Goal: Task Accomplishment & Management: Complete application form

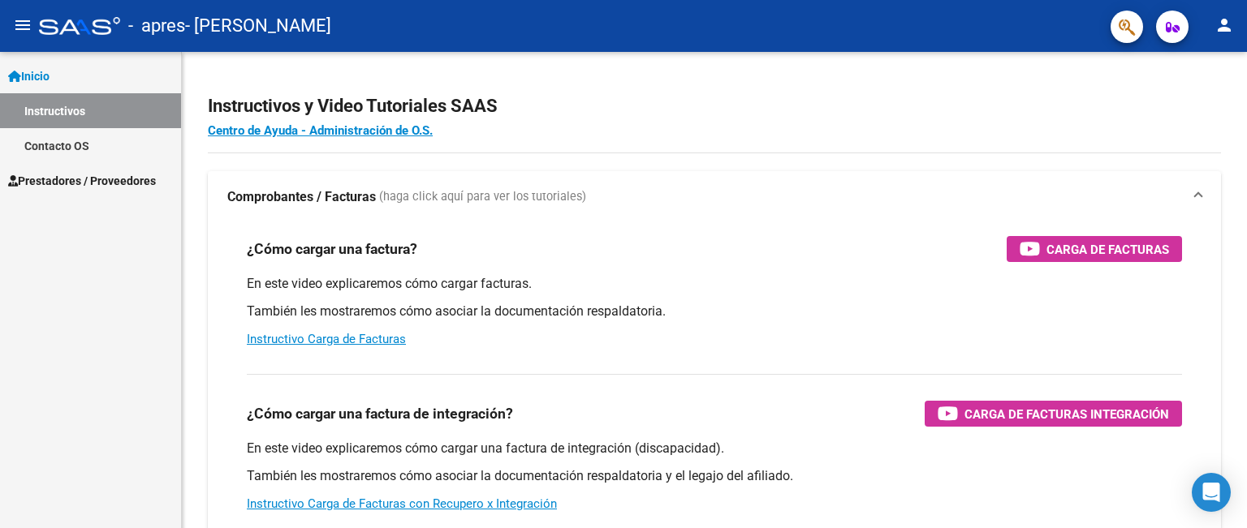
click at [28, 25] on mat-icon "menu" at bounding box center [22, 24] width 19 height 19
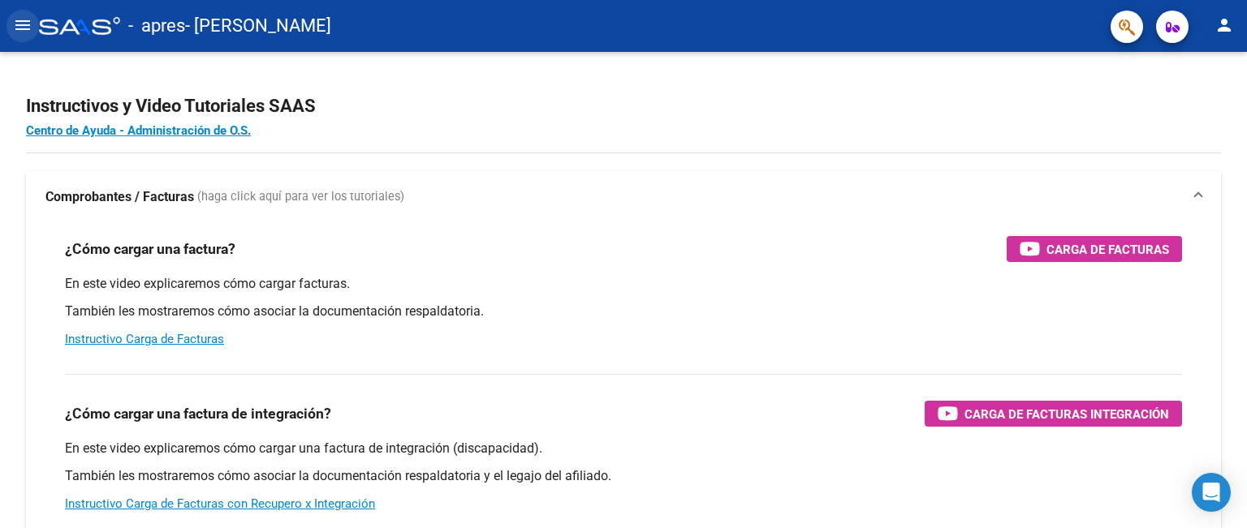
click at [28, 25] on mat-icon "menu" at bounding box center [22, 24] width 19 height 19
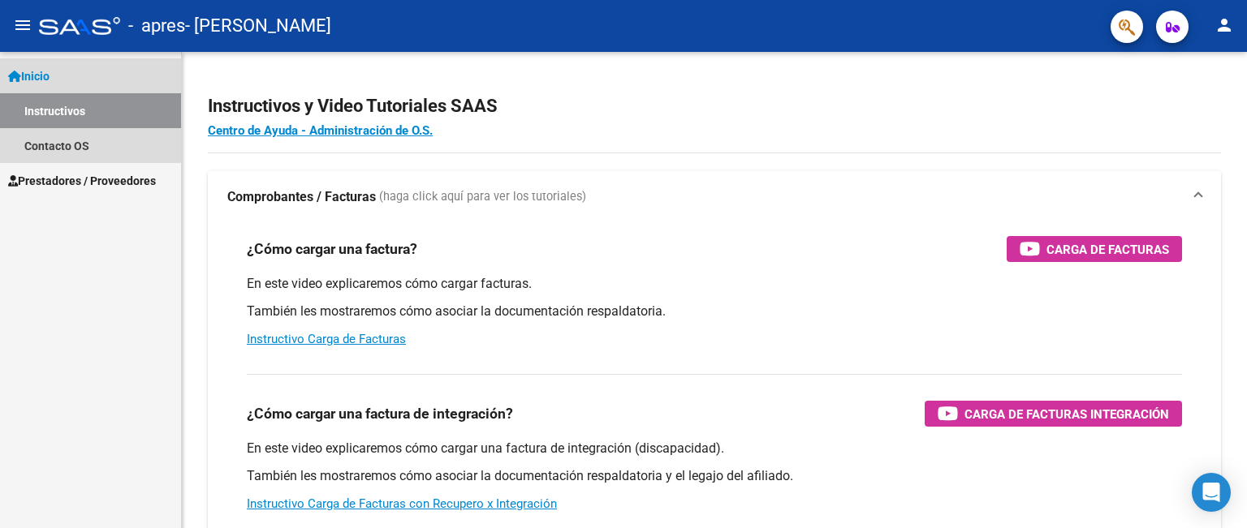
click at [58, 80] on link "Inicio" at bounding box center [90, 75] width 181 height 35
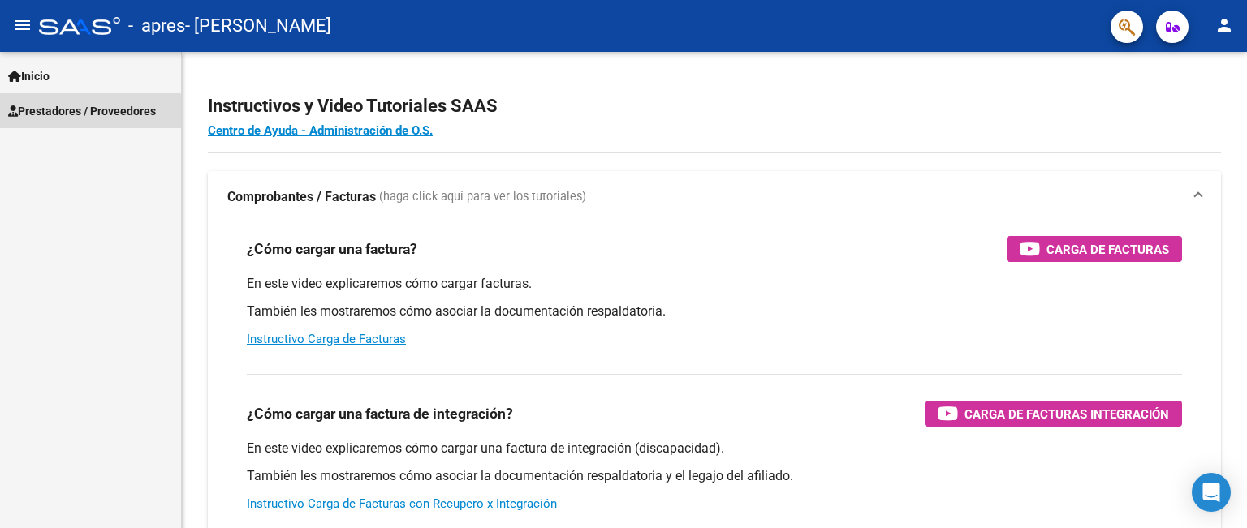
click at [70, 114] on span "Prestadores / Proveedores" at bounding box center [82, 111] width 148 height 18
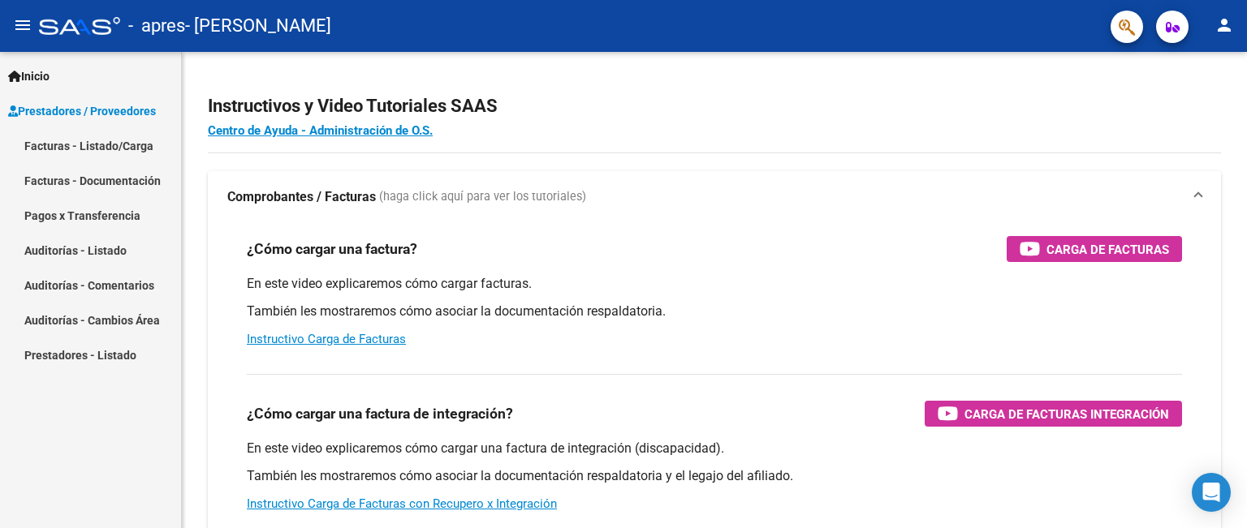
click at [92, 147] on link "Facturas - Listado/Carga" at bounding box center [90, 145] width 181 height 35
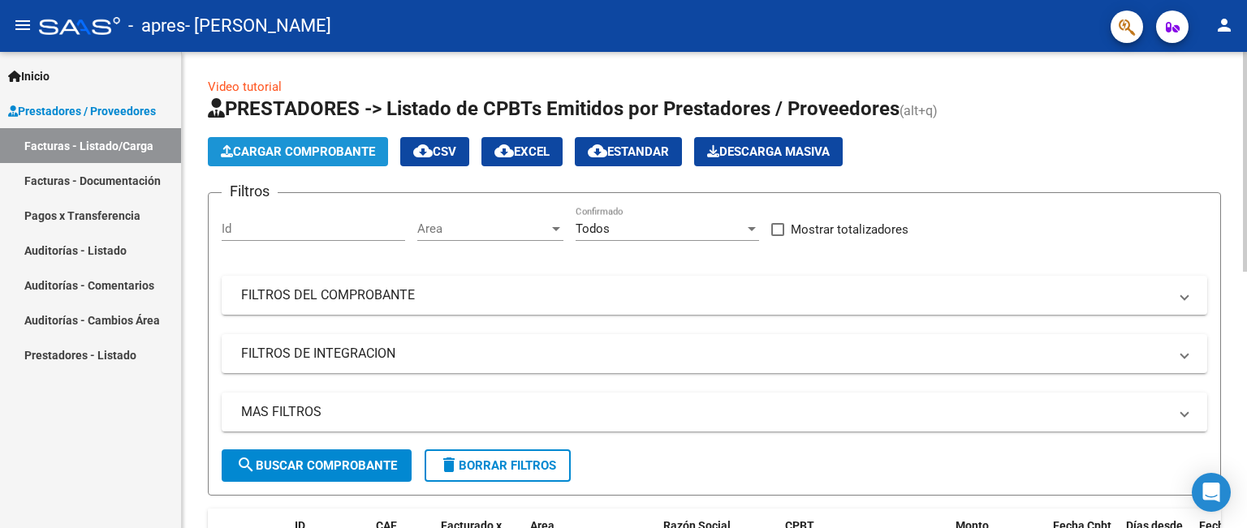
click at [245, 155] on span "Cargar Comprobante" at bounding box center [298, 151] width 154 height 15
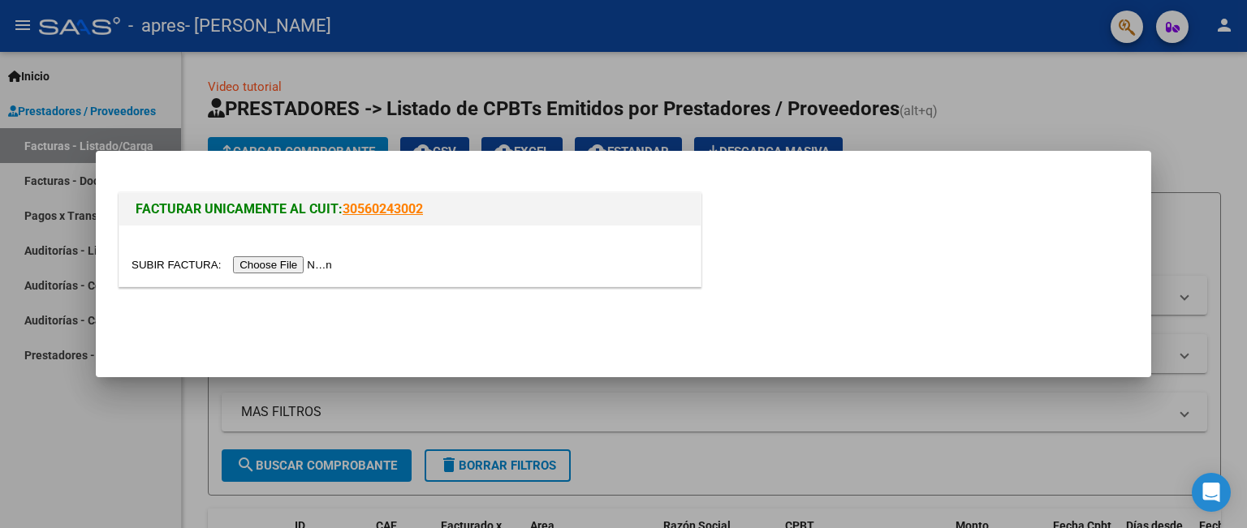
click at [295, 261] on input "file" at bounding box center [233, 264] width 205 height 17
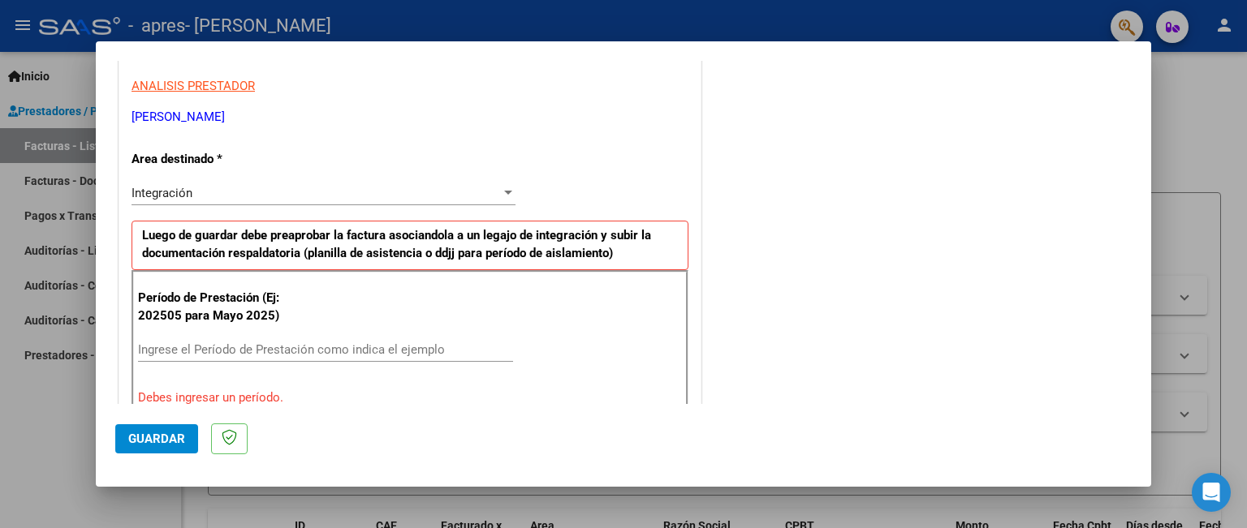
scroll to position [302, 0]
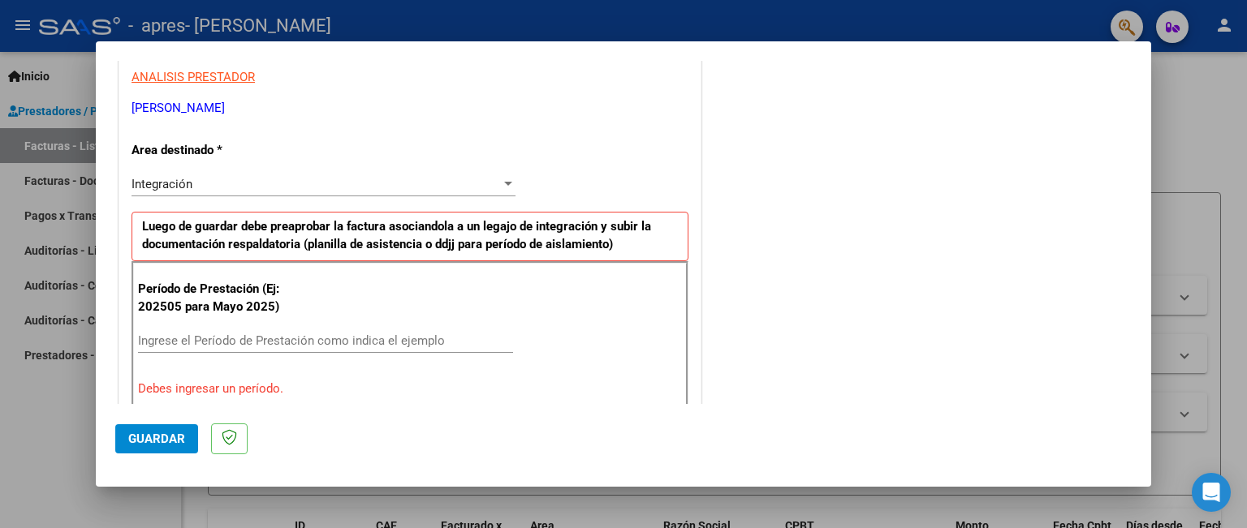
click at [481, 183] on div "Integración" at bounding box center [315, 184] width 369 height 15
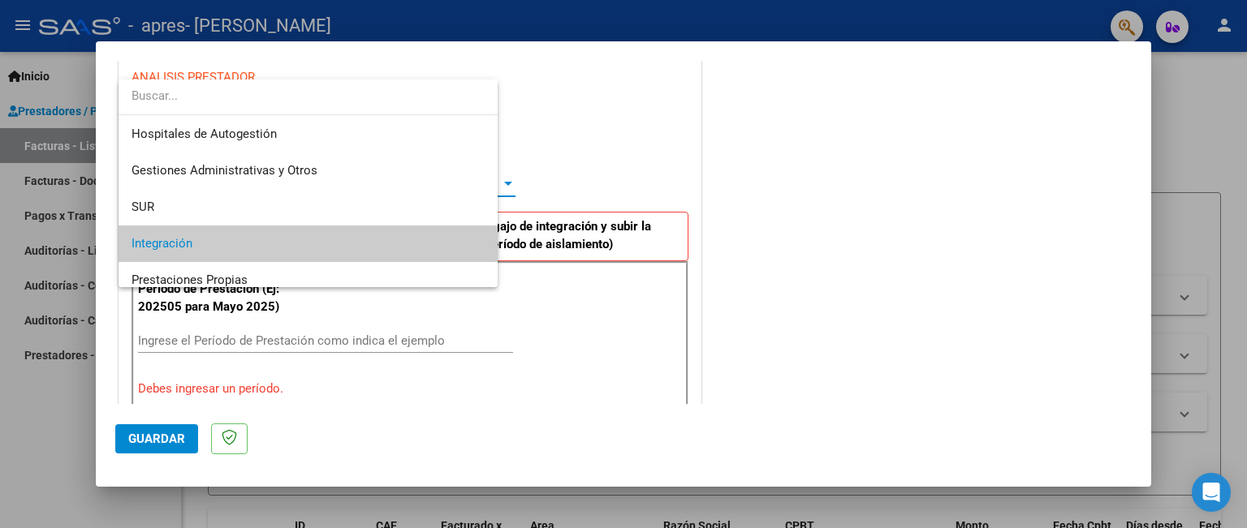
scroll to position [60, 0]
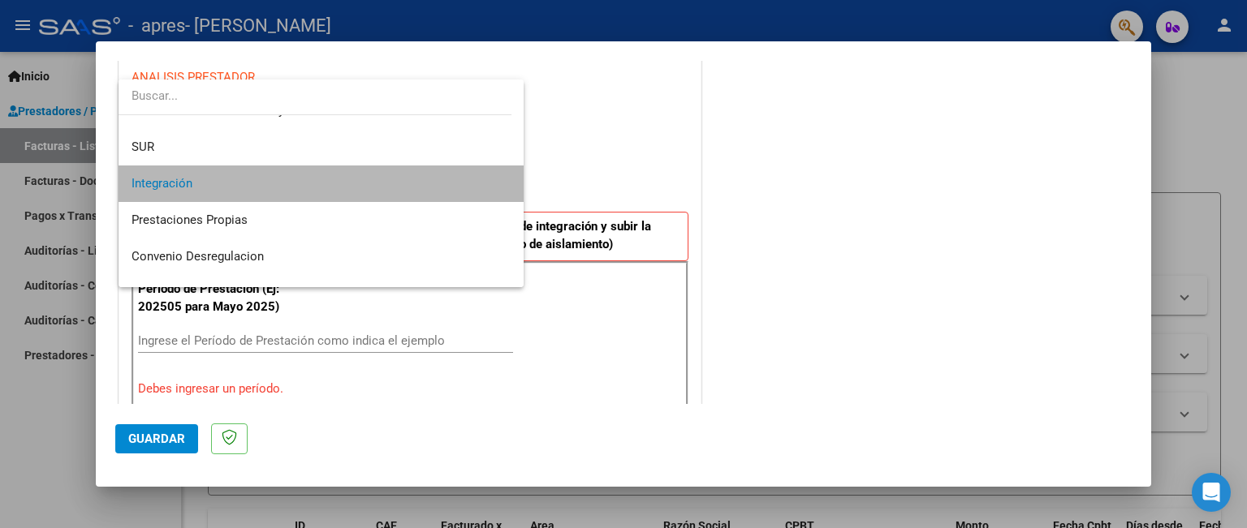
click at [347, 174] on span "Integración" at bounding box center [321, 184] width 380 height 37
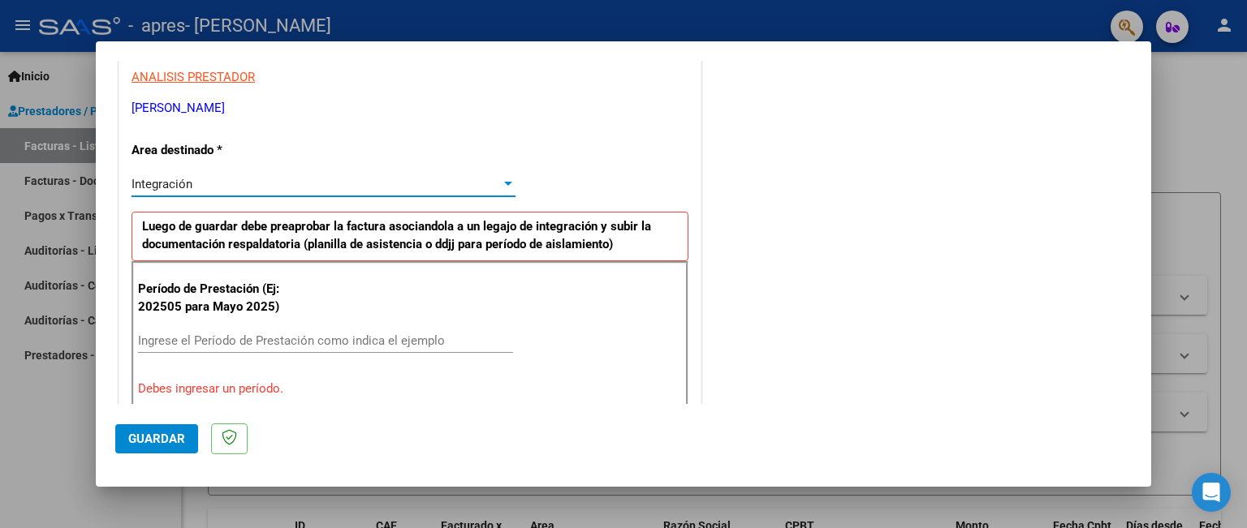
click at [231, 334] on input "Ingrese el Período de Prestación como indica el ejemplo" at bounding box center [325, 341] width 375 height 15
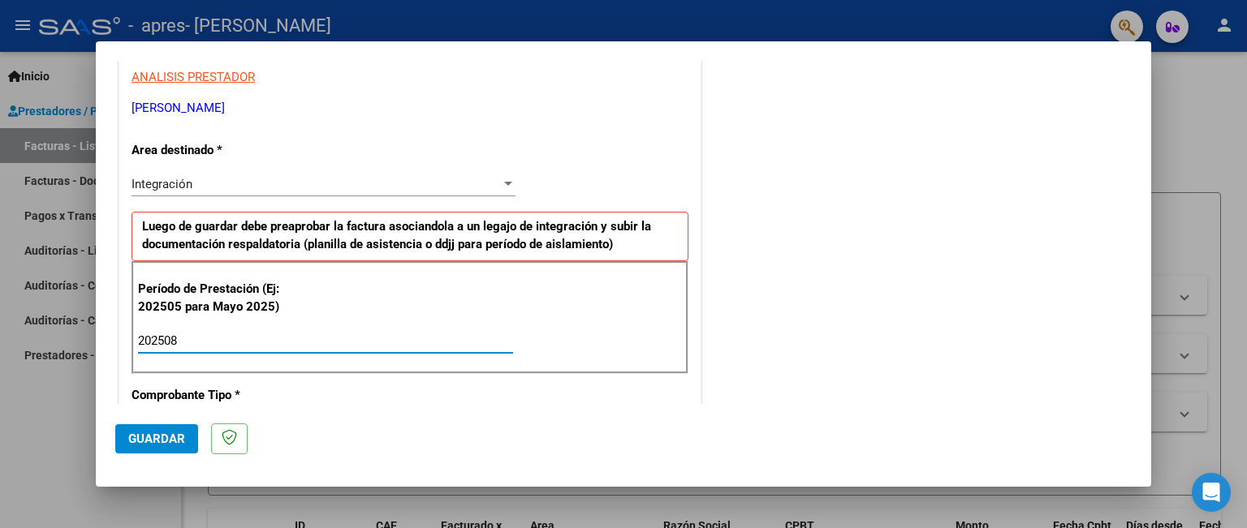
type input "202508"
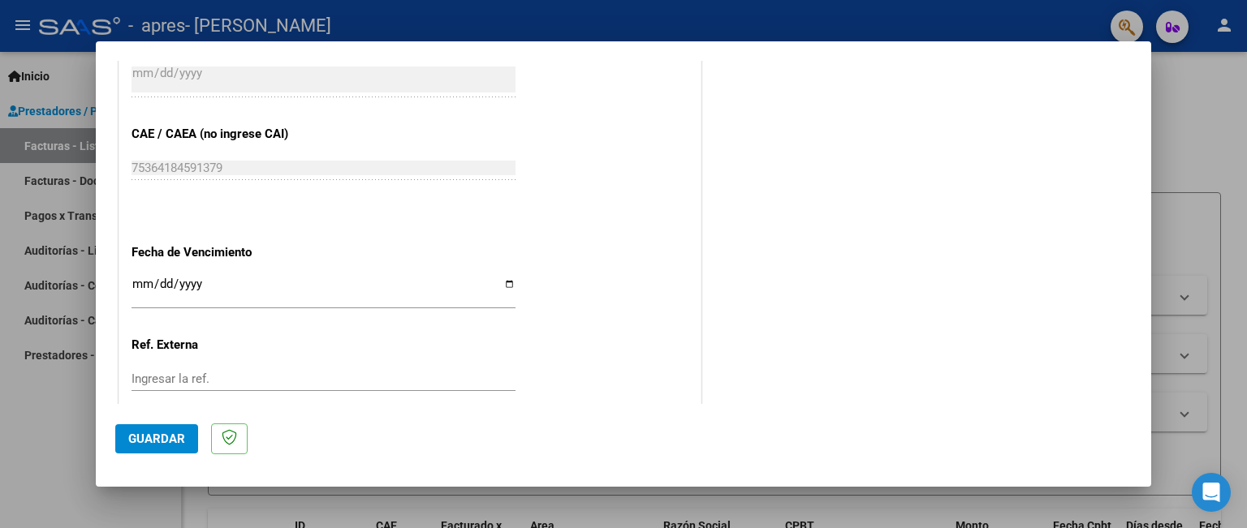
scroll to position [1017, 0]
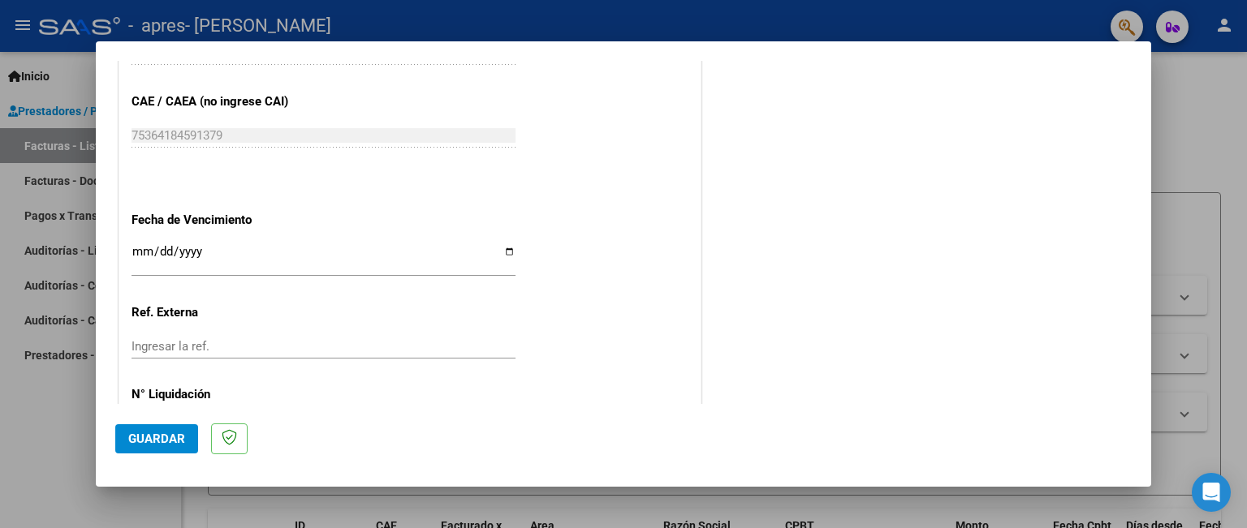
click at [144, 255] on input "Ingresar la fecha" at bounding box center [323, 258] width 384 height 26
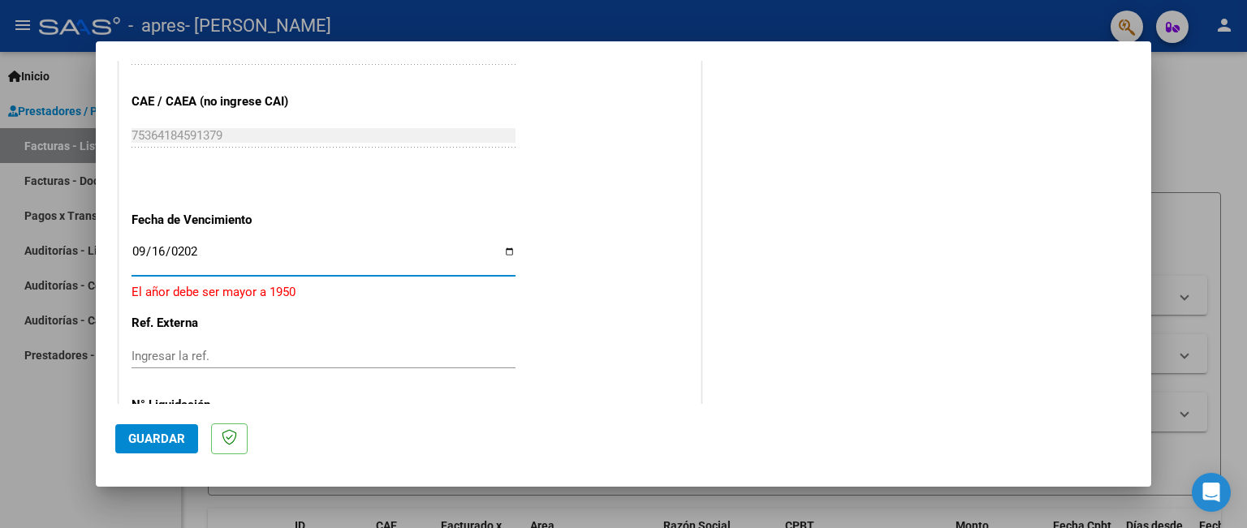
type input "[DATE]"
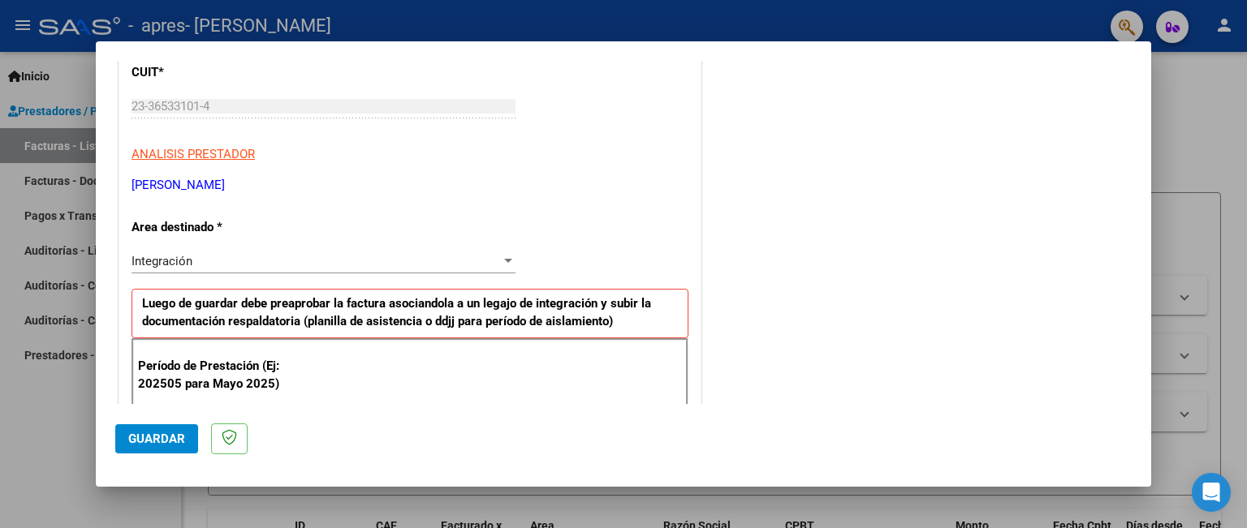
scroll to position [237, 0]
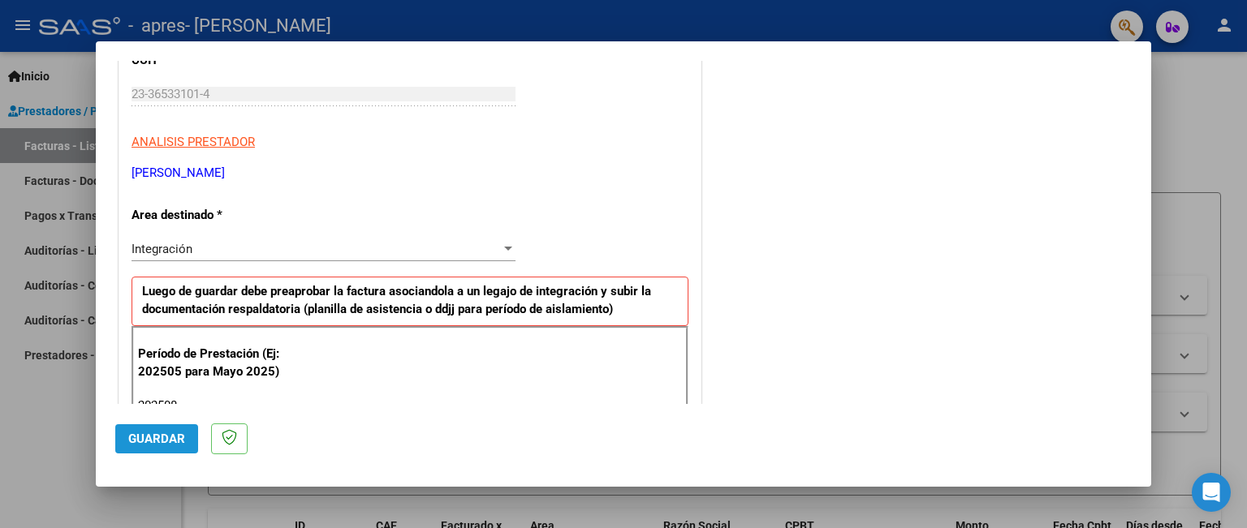
click at [168, 439] on span "Guardar" at bounding box center [156, 439] width 57 height 15
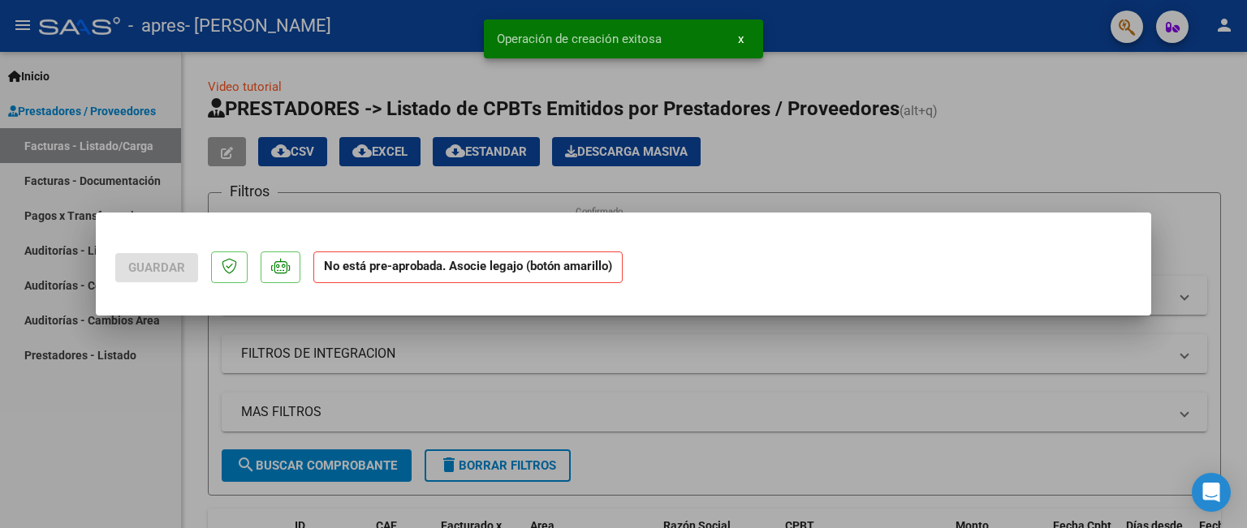
scroll to position [0, 0]
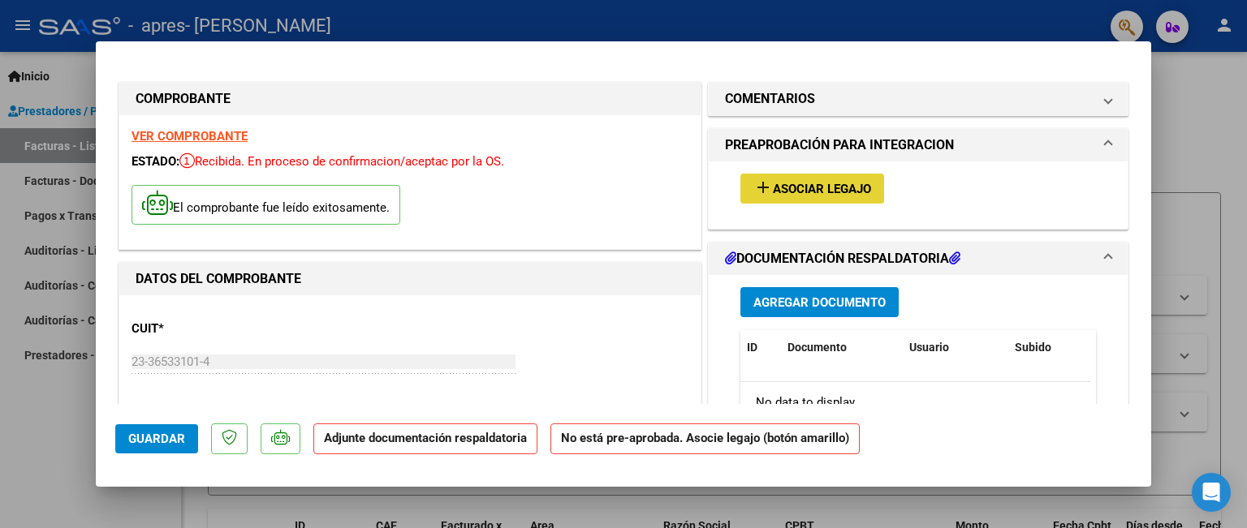
click at [761, 196] on mat-icon "add" at bounding box center [762, 187] width 19 height 19
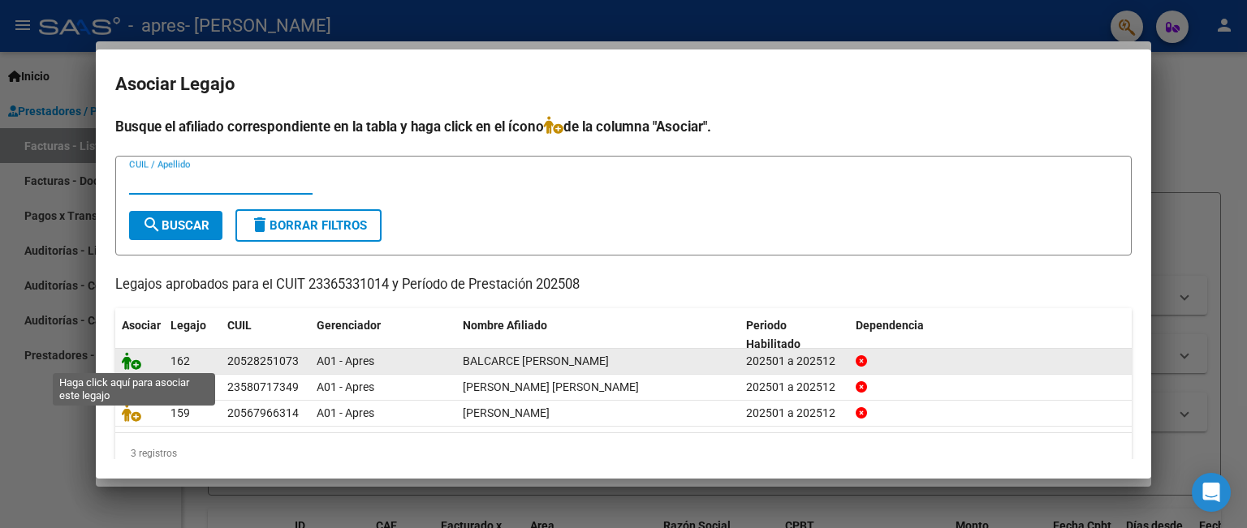
click at [135, 365] on icon at bounding box center [131, 361] width 19 height 18
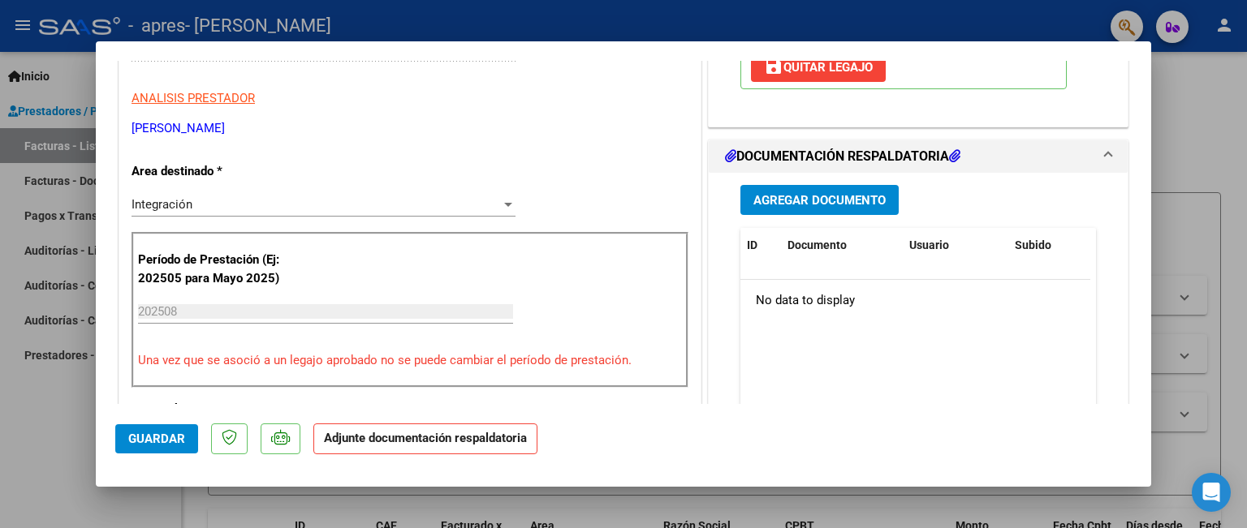
scroll to position [321, 0]
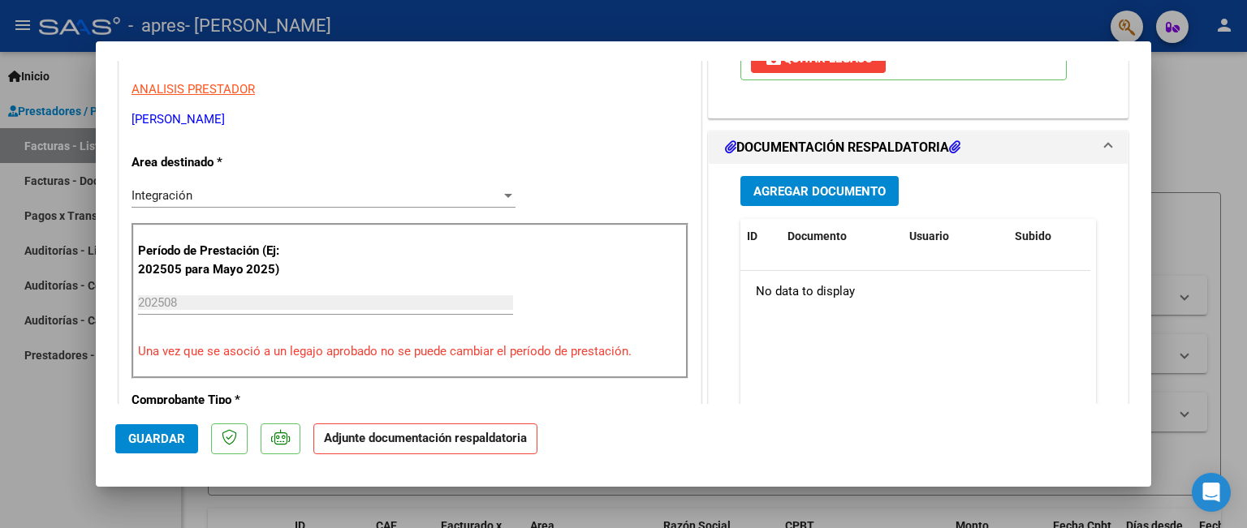
click at [929, 146] on h1 "DOCUMENTACIÓN RESPALDATORIA" at bounding box center [842, 147] width 235 height 19
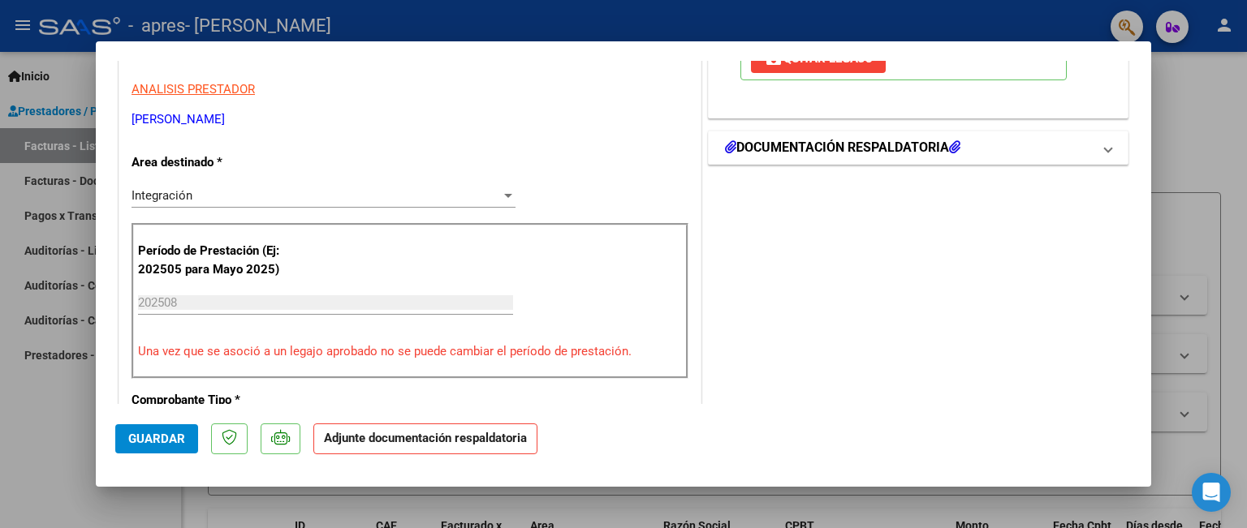
click at [929, 146] on h1 "DOCUMENTACIÓN RESPALDATORIA" at bounding box center [842, 147] width 235 height 19
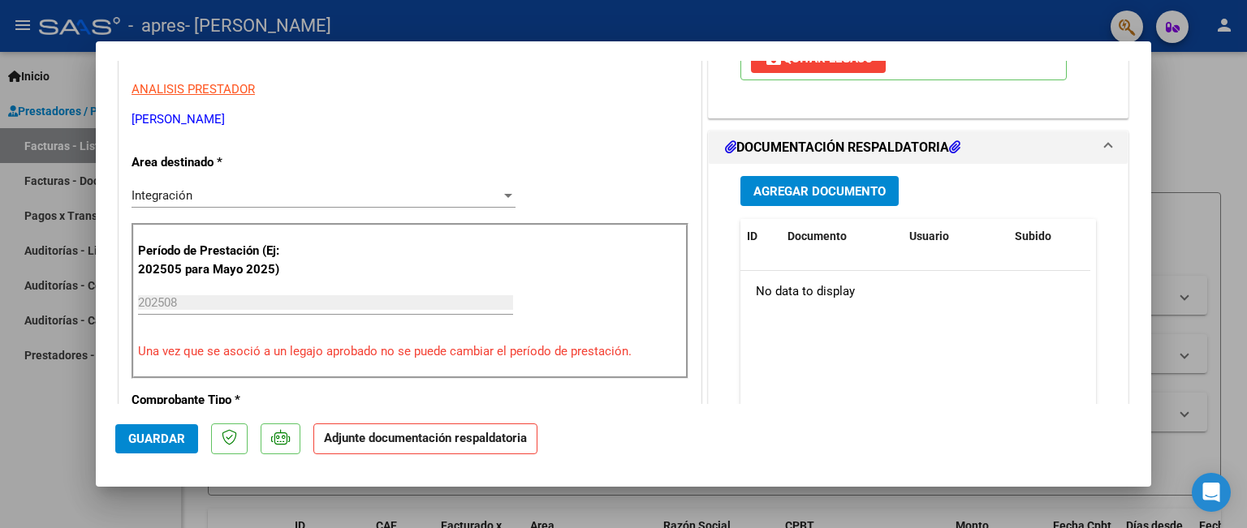
click at [844, 186] on span "Agregar Documento" at bounding box center [819, 191] width 132 height 15
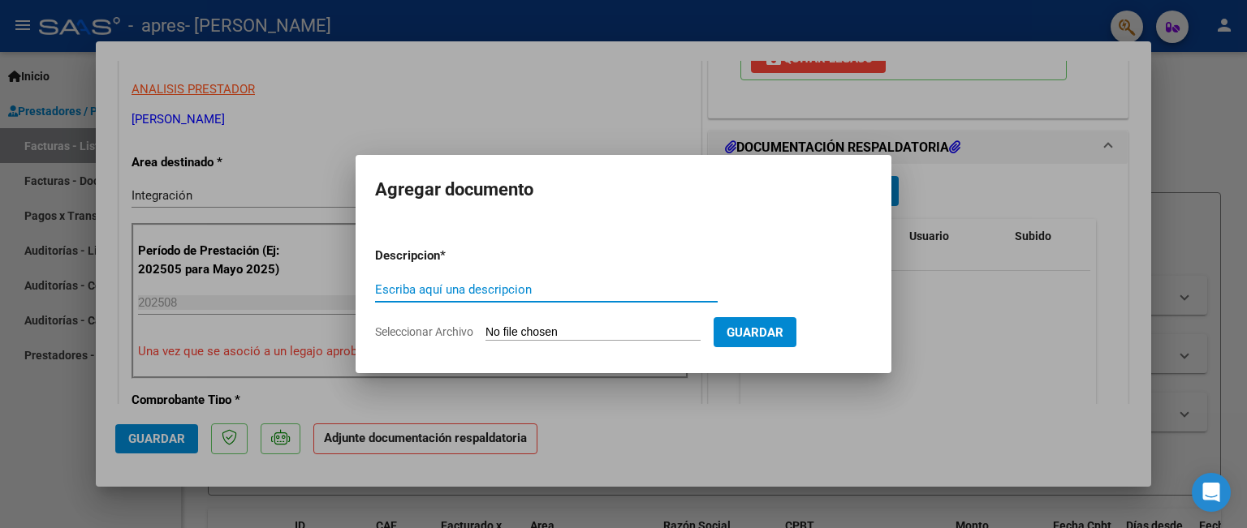
click at [504, 285] on input "Escriba aquí una descripcion" at bounding box center [546, 289] width 343 height 15
type input "planilla de asistencia"
click at [505, 330] on input "Seleccionar Archivo" at bounding box center [592, 332] width 215 height 15
type input "C:\fakepath\asistencia [PERSON_NAME].pdf"
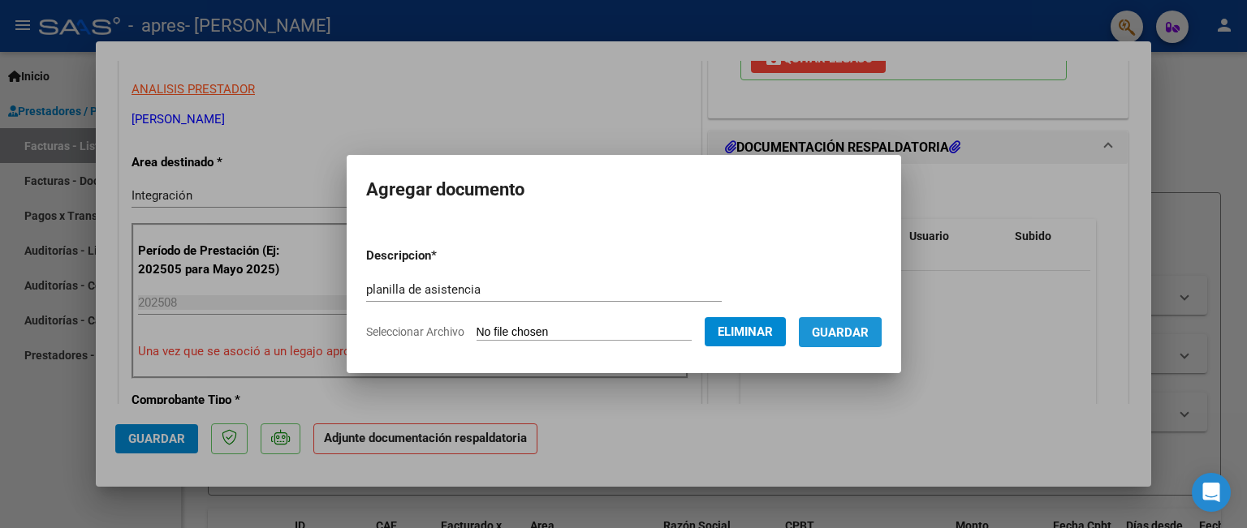
click at [847, 334] on span "Guardar" at bounding box center [840, 332] width 57 height 15
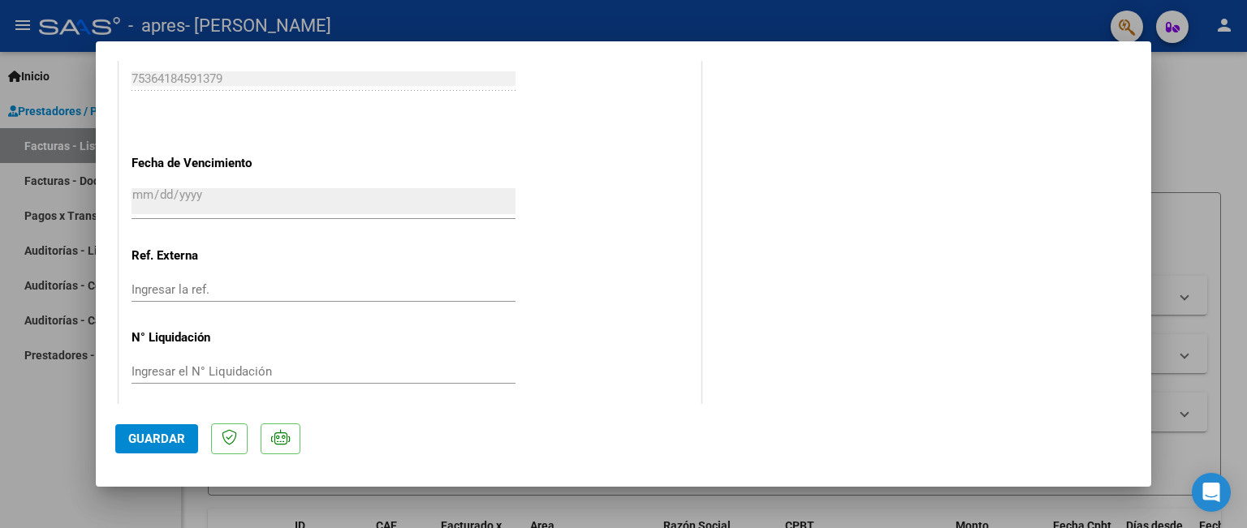
scroll to position [1107, 0]
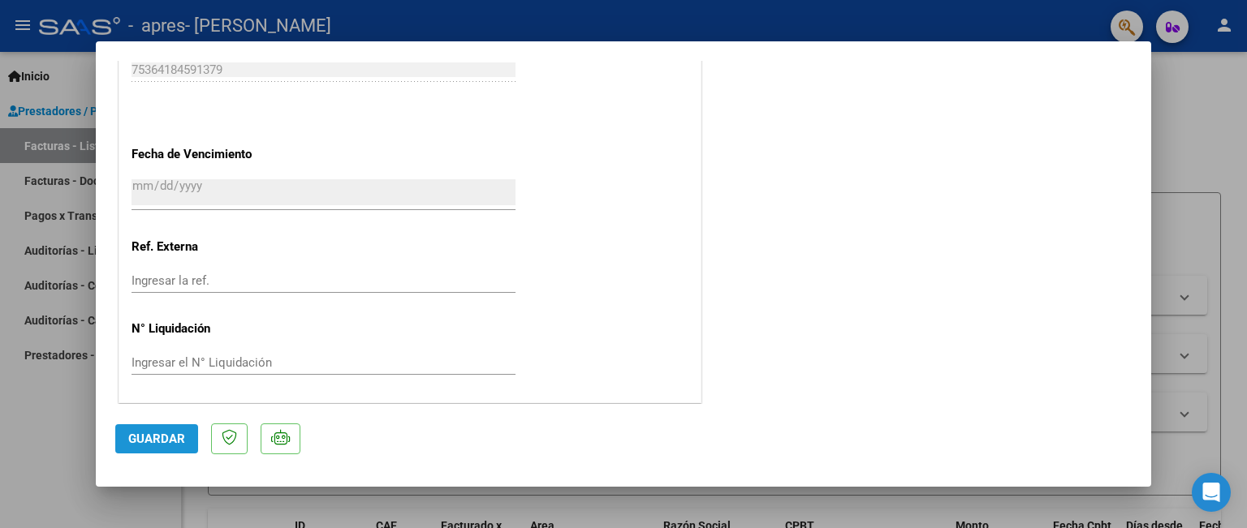
click at [160, 442] on span "Guardar" at bounding box center [156, 439] width 57 height 15
click at [1200, 106] on div at bounding box center [623, 264] width 1247 height 528
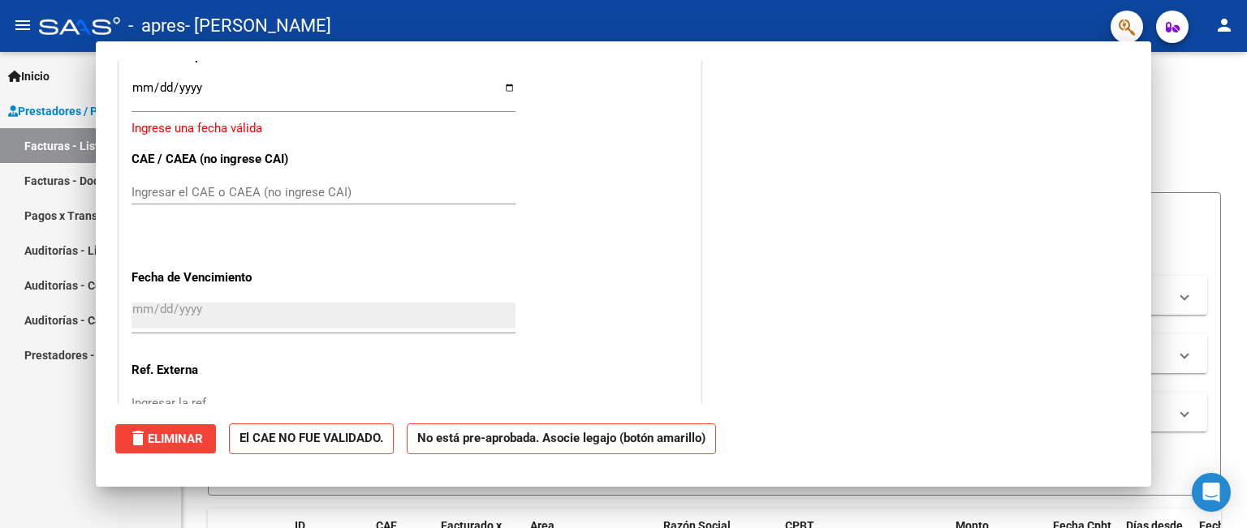
scroll to position [0, 0]
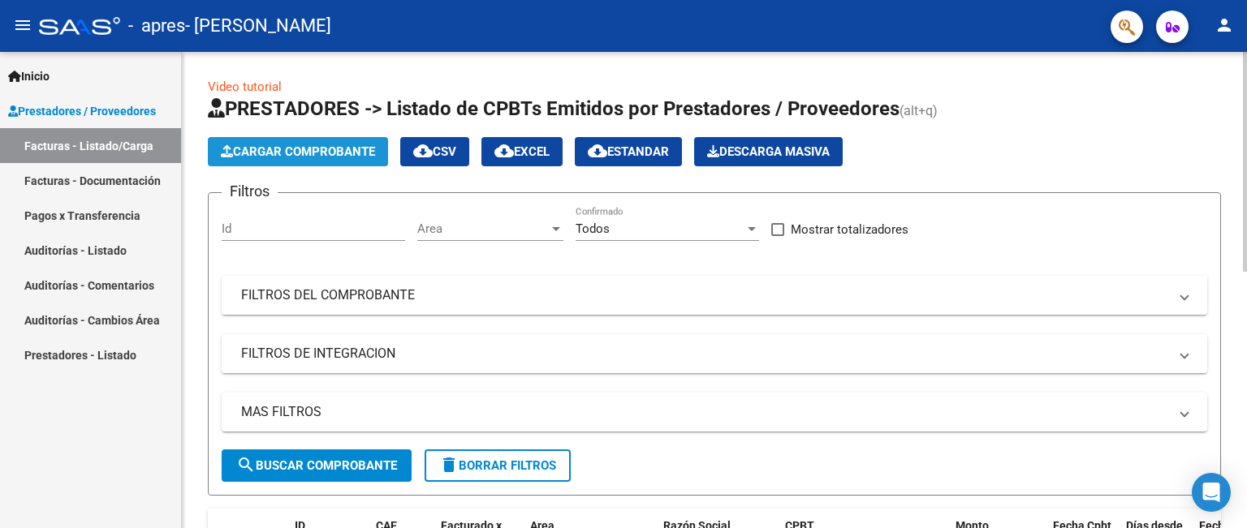
click at [231, 153] on icon "button" at bounding box center [227, 151] width 12 height 12
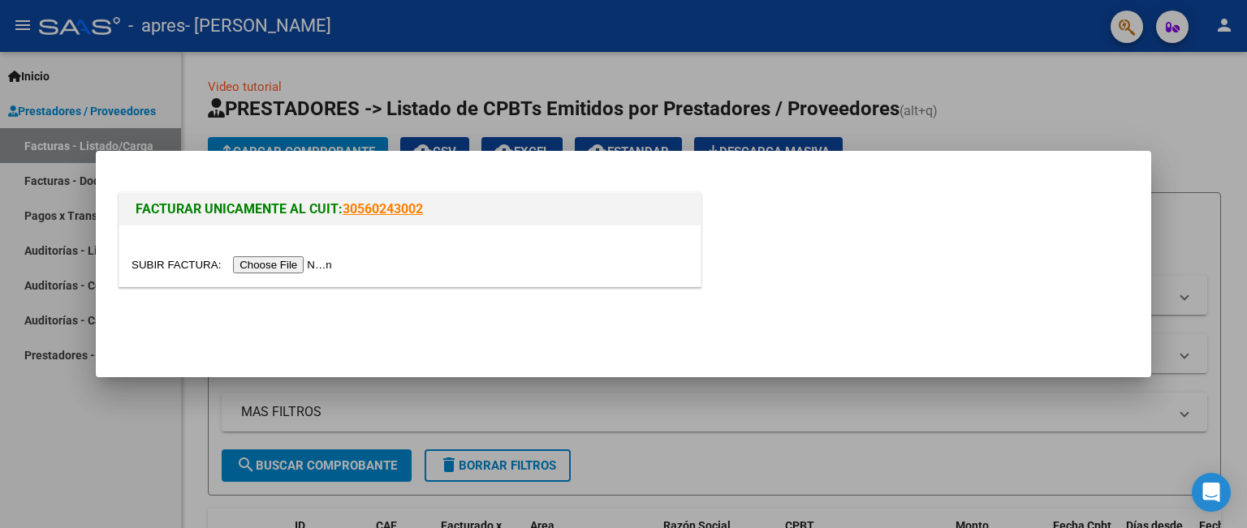
click at [317, 265] on input "file" at bounding box center [233, 264] width 205 height 17
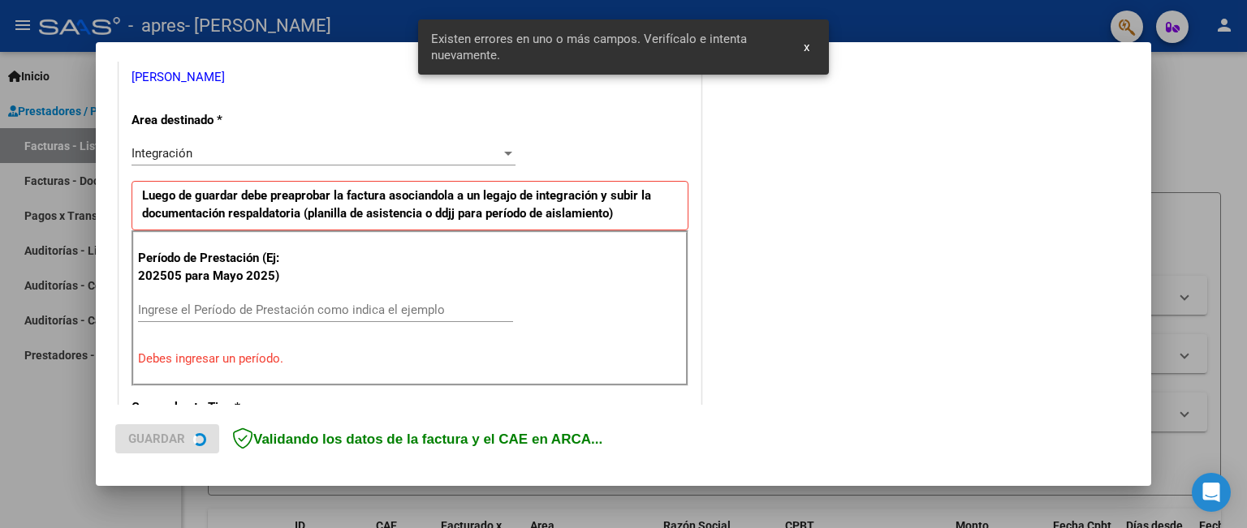
scroll to position [361, 0]
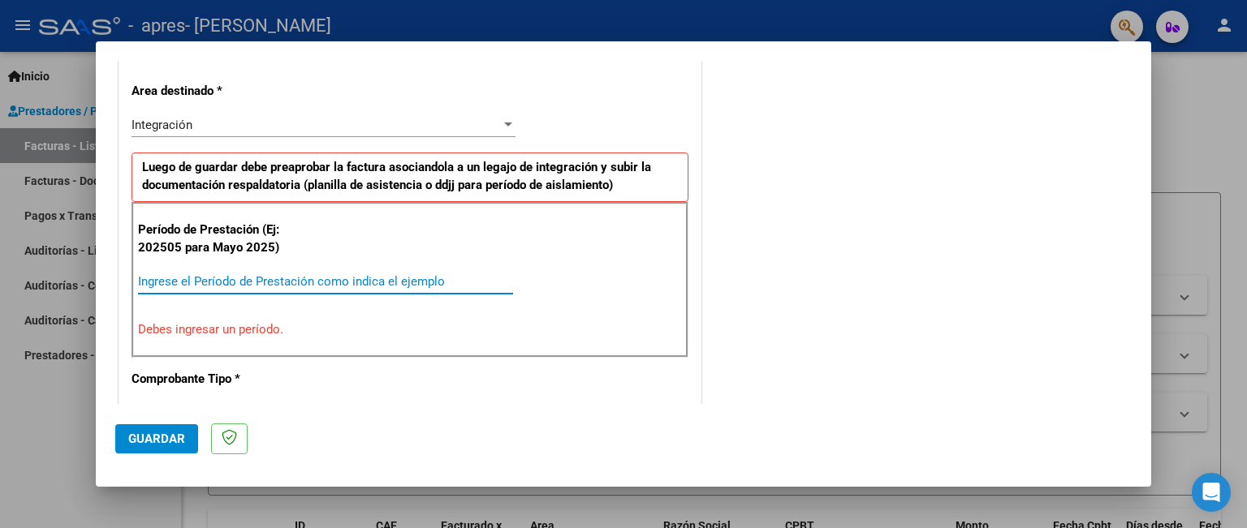
click at [334, 275] on input "Ingrese el Período de Prestación como indica el ejemplo" at bounding box center [325, 281] width 375 height 15
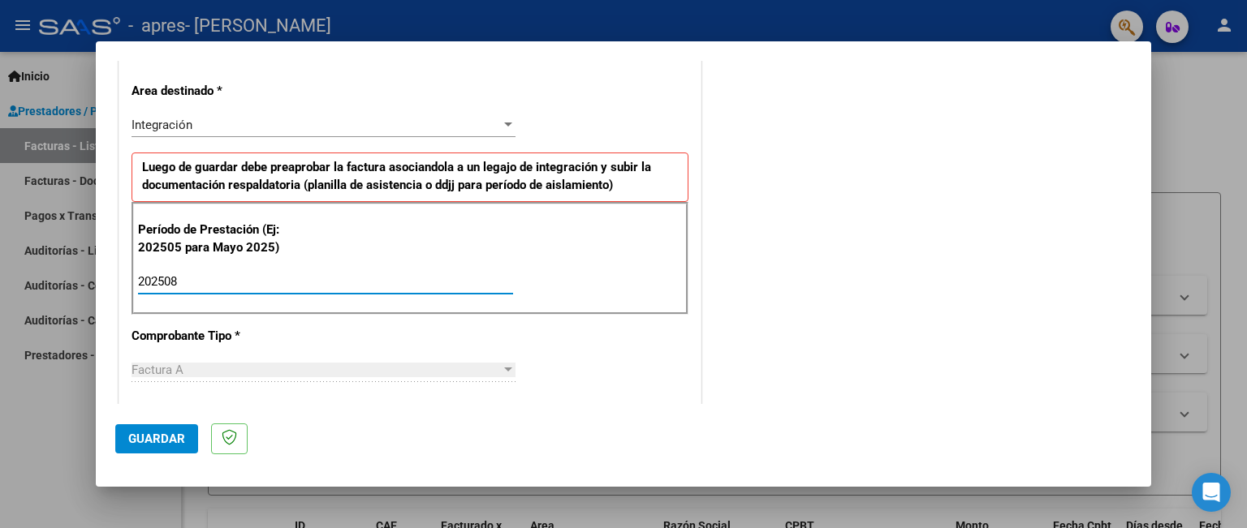
type input "202508"
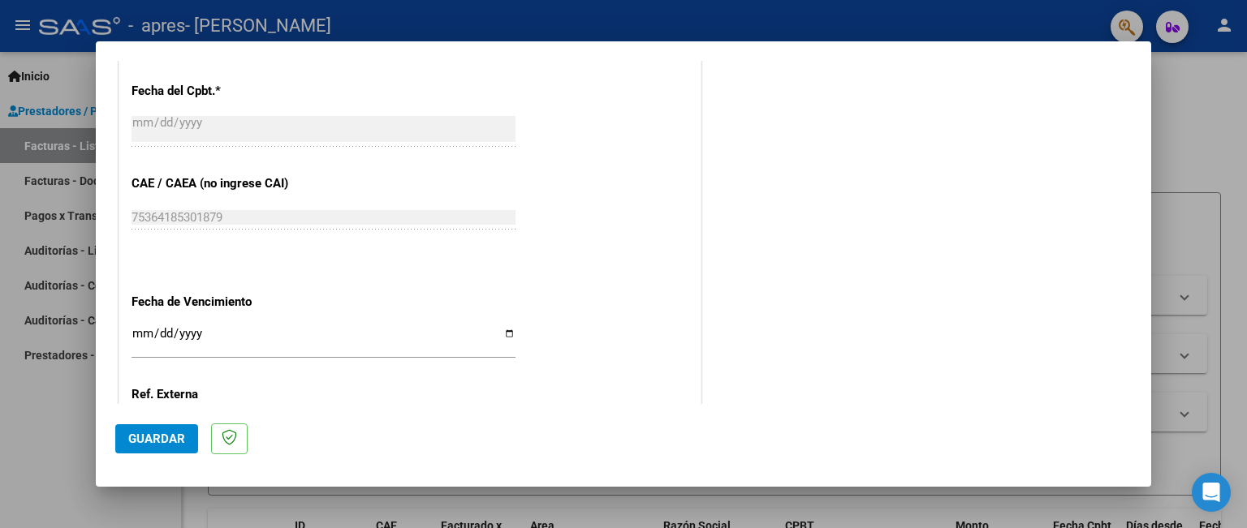
scroll to position [1035, 0]
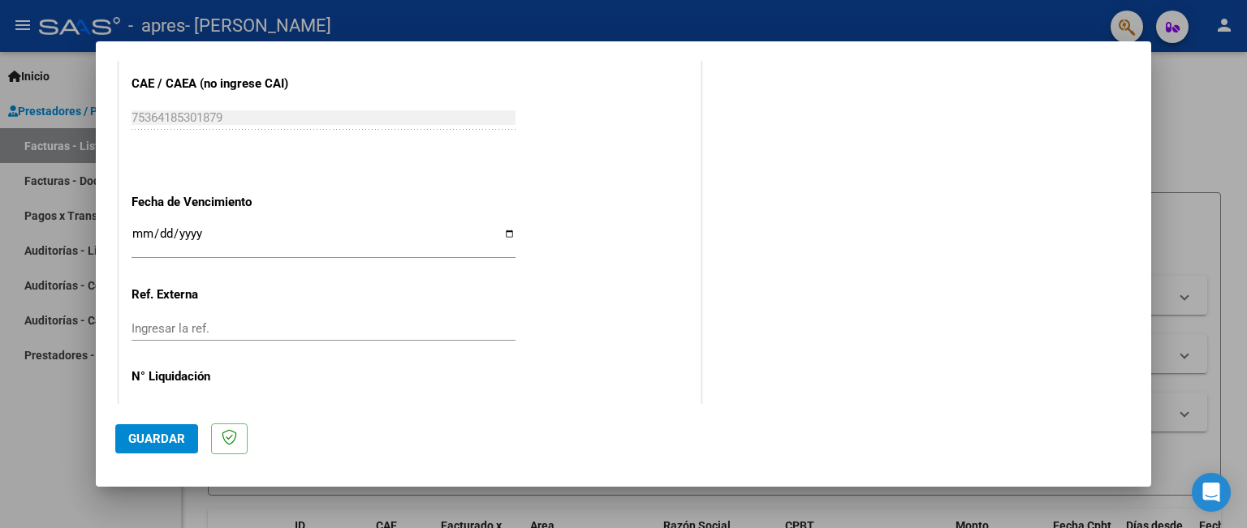
click at [138, 232] on input "Ingresar la fecha" at bounding box center [323, 240] width 384 height 26
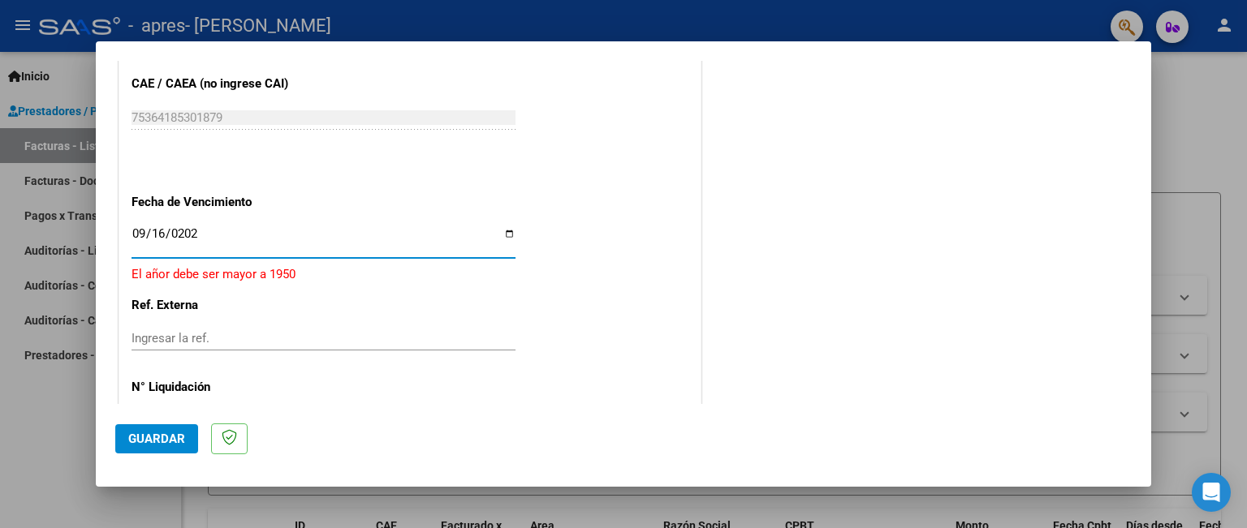
type input "[DATE]"
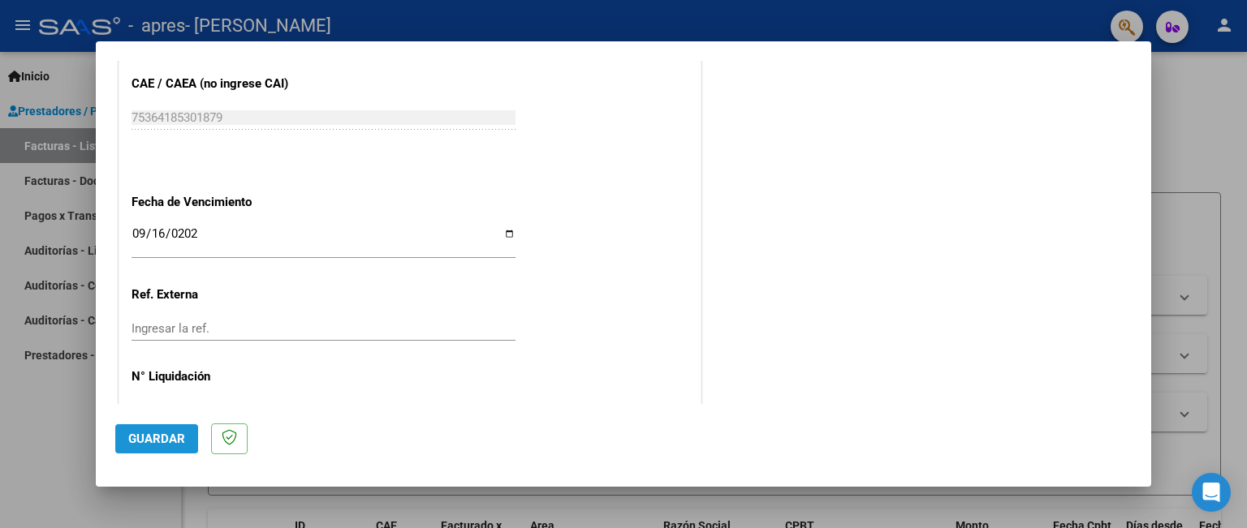
click at [145, 437] on span "Guardar" at bounding box center [156, 439] width 57 height 15
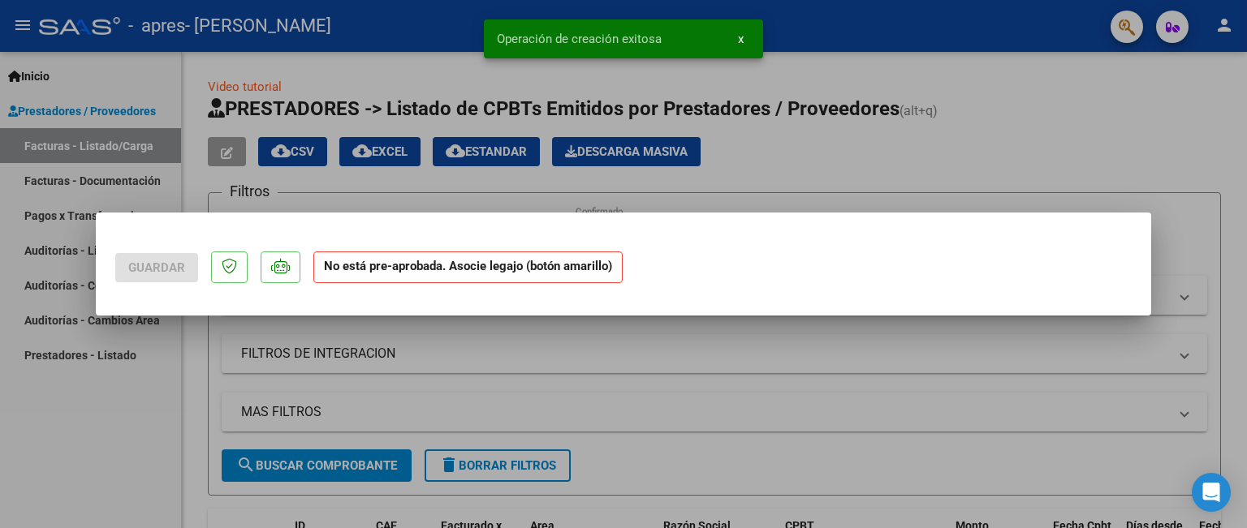
scroll to position [0, 0]
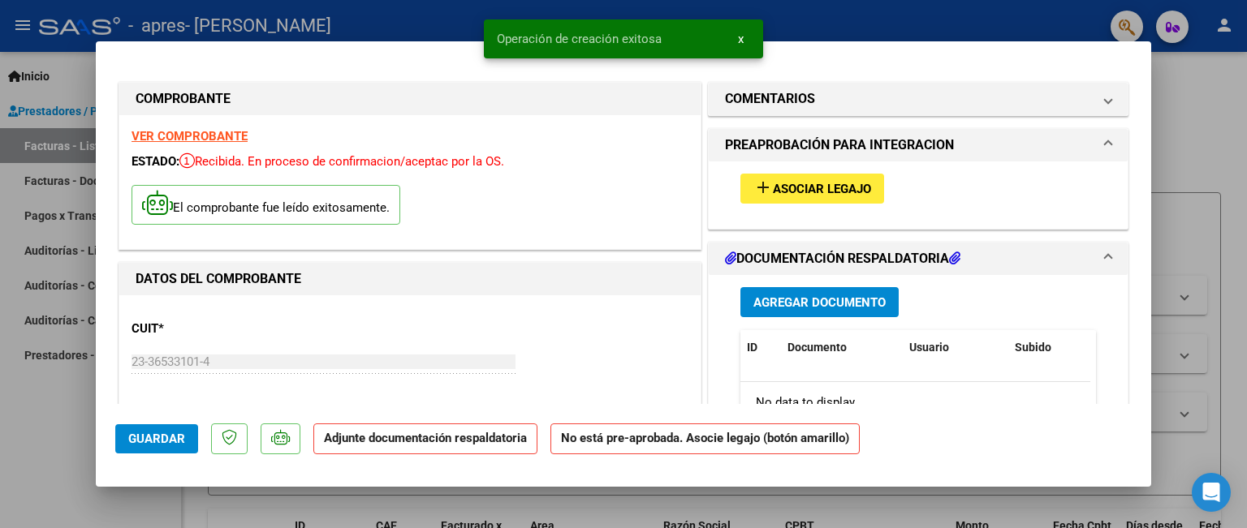
click at [791, 195] on span "Asociar Legajo" at bounding box center [822, 189] width 98 height 15
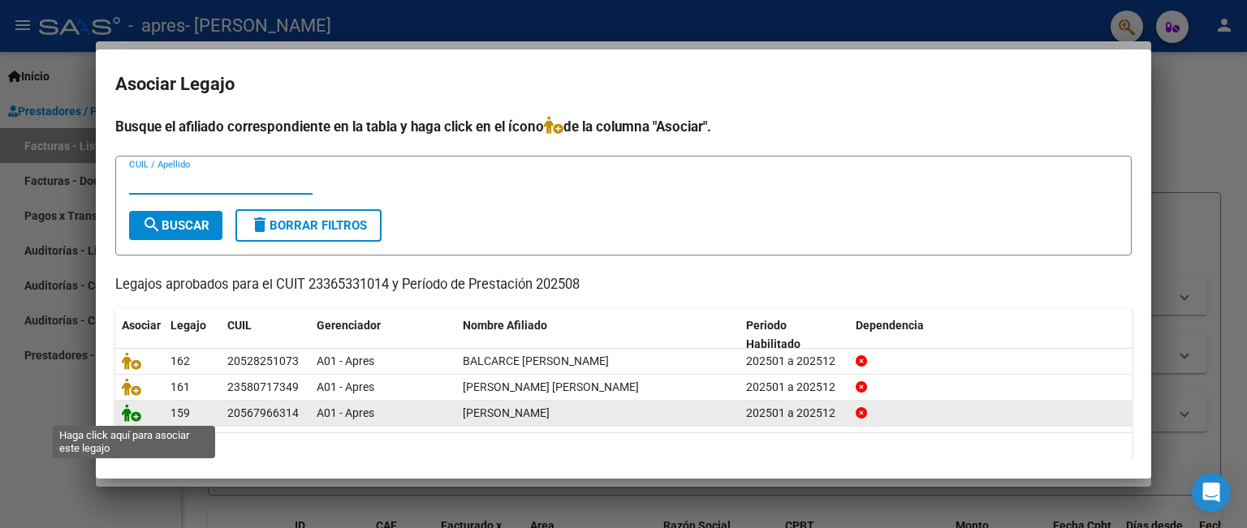
click at [134, 420] on icon at bounding box center [131, 413] width 19 height 18
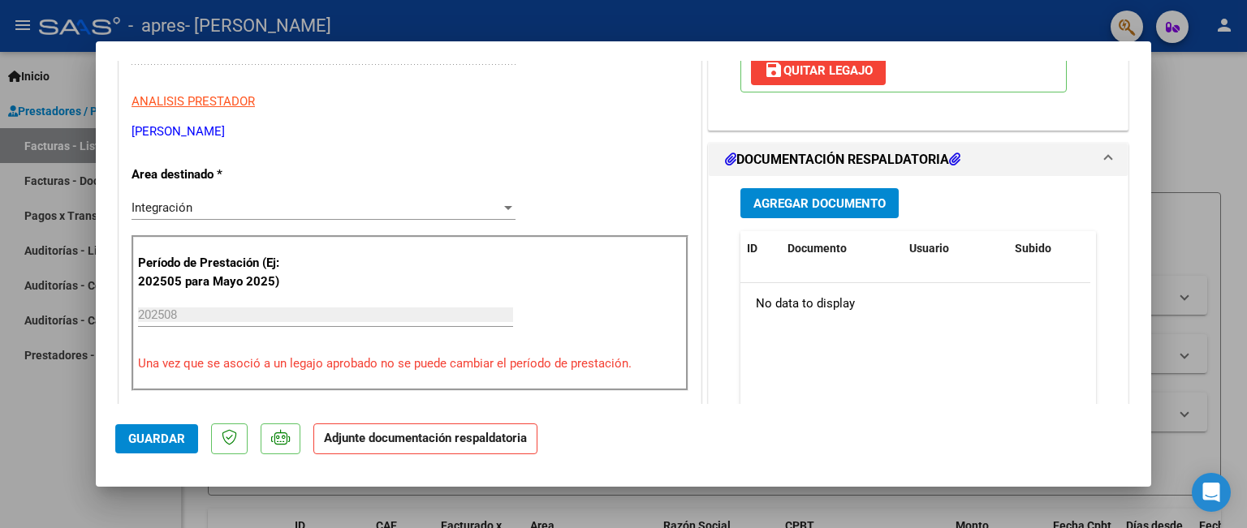
scroll to position [318, 0]
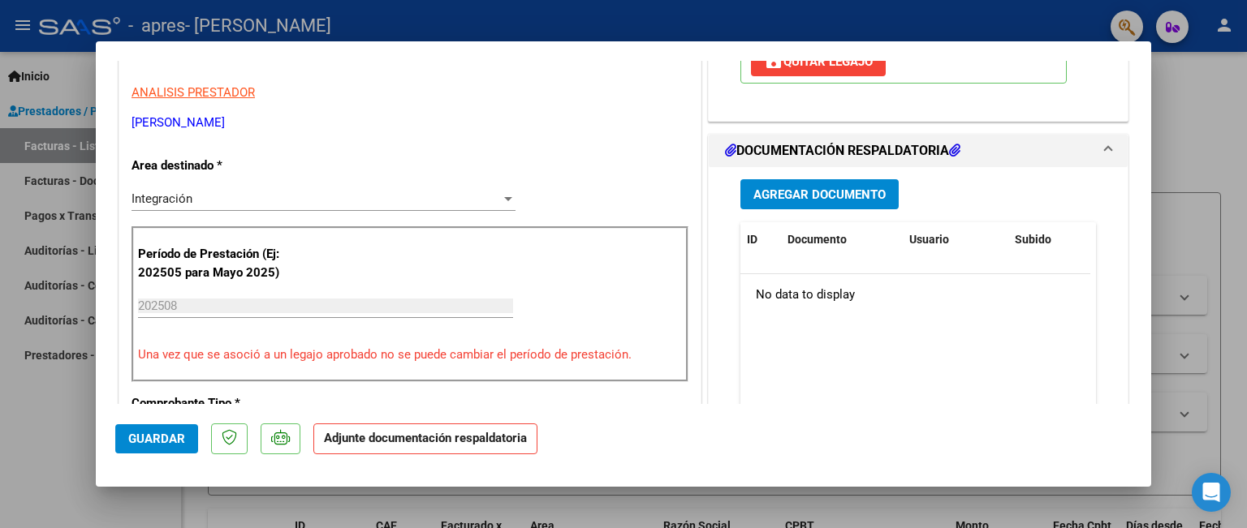
click at [828, 190] on span "Agregar Documento" at bounding box center [819, 194] width 132 height 15
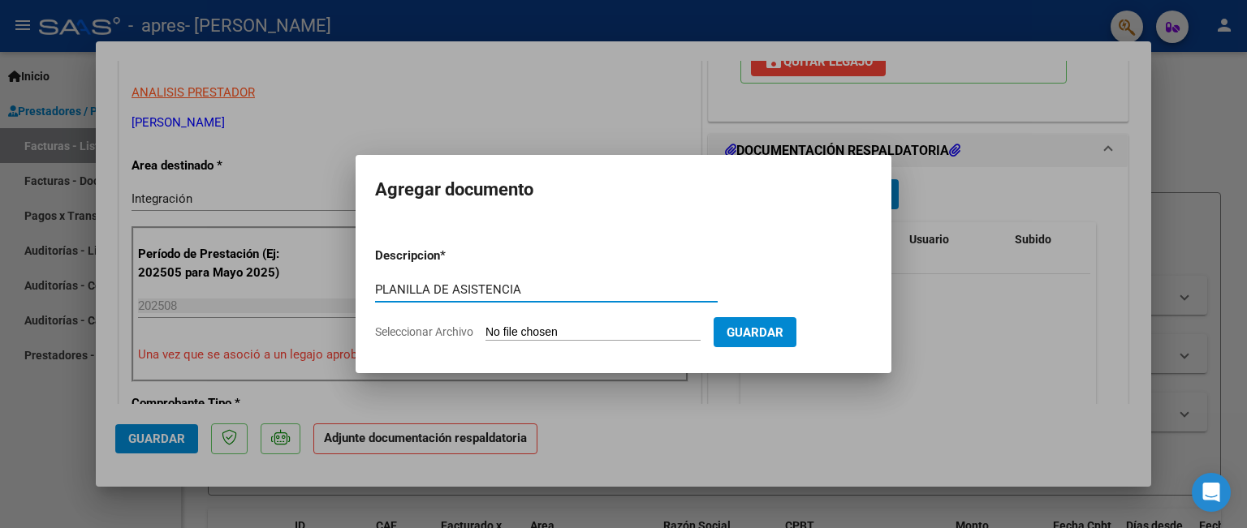
type input "PLANILLA DE ASISTENCIA"
click at [498, 343] on form "Descripcion * PLANILLA DE ASISTENCIA Escriba aquí una descripcion Seleccionar A…" at bounding box center [623, 294] width 497 height 119
click at [490, 337] on input "Seleccionar Archivo" at bounding box center [592, 332] width 215 height 15
type input "C:\fakepath\asistencia [PERSON_NAME].pdf"
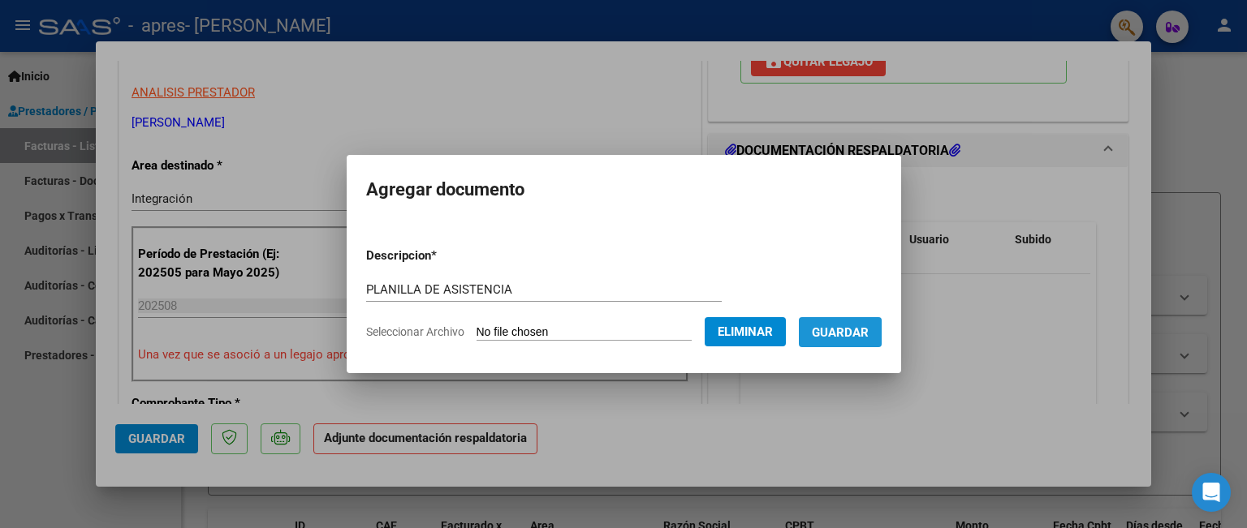
click at [865, 334] on span "Guardar" at bounding box center [840, 332] width 57 height 15
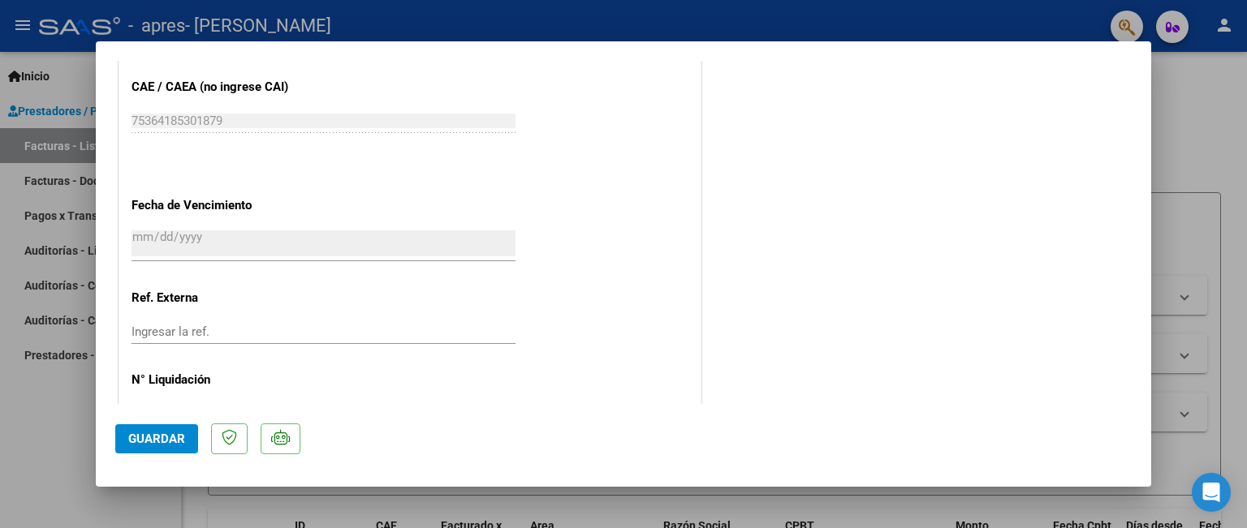
scroll to position [1107, 0]
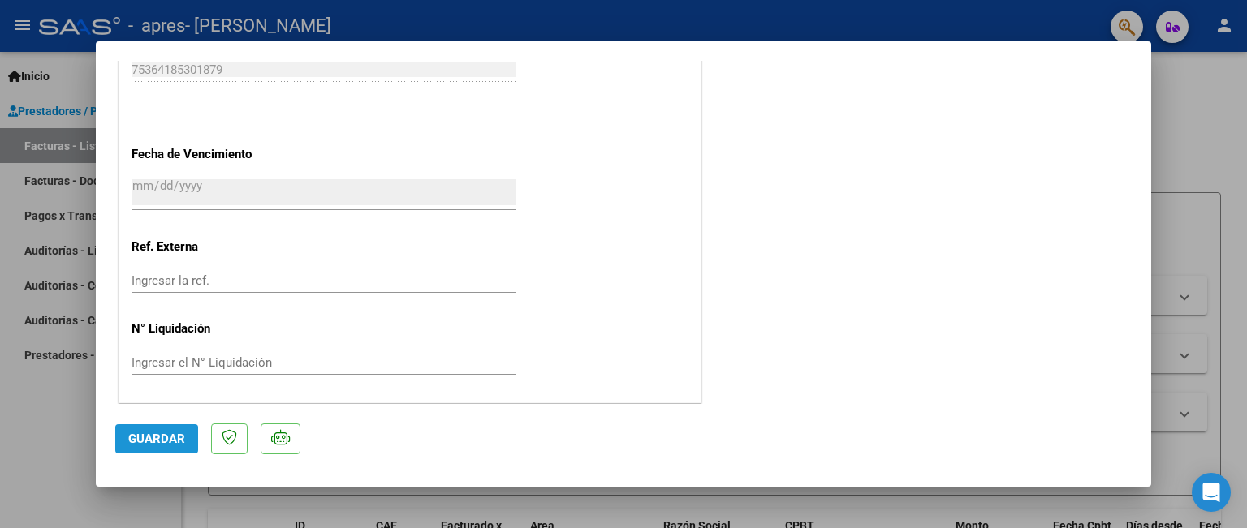
click at [179, 435] on span "Guardar" at bounding box center [156, 439] width 57 height 15
click at [1220, 116] on div at bounding box center [623, 264] width 1247 height 528
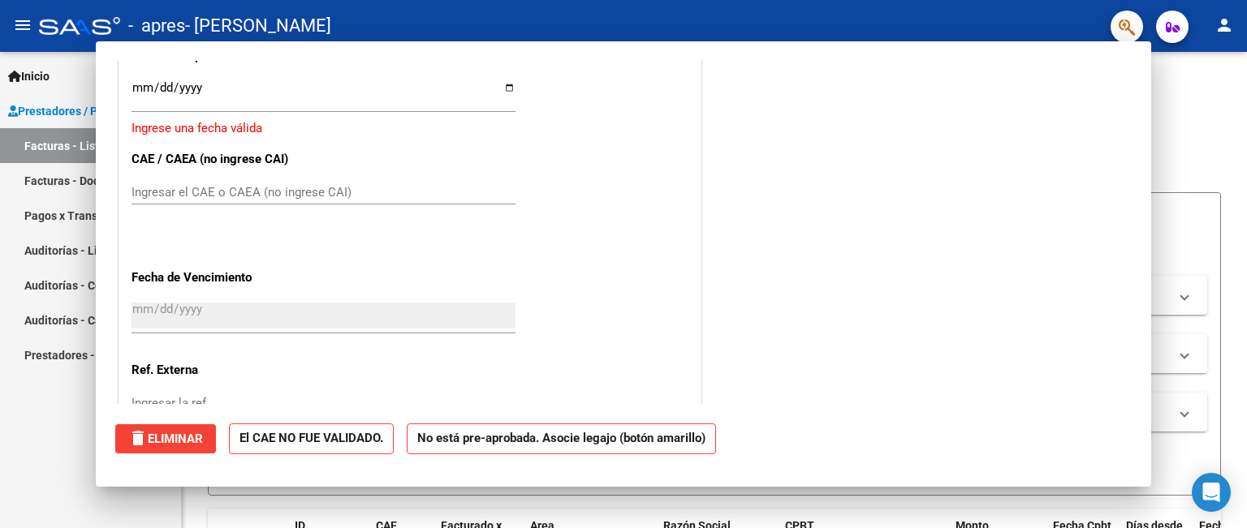
scroll to position [0, 0]
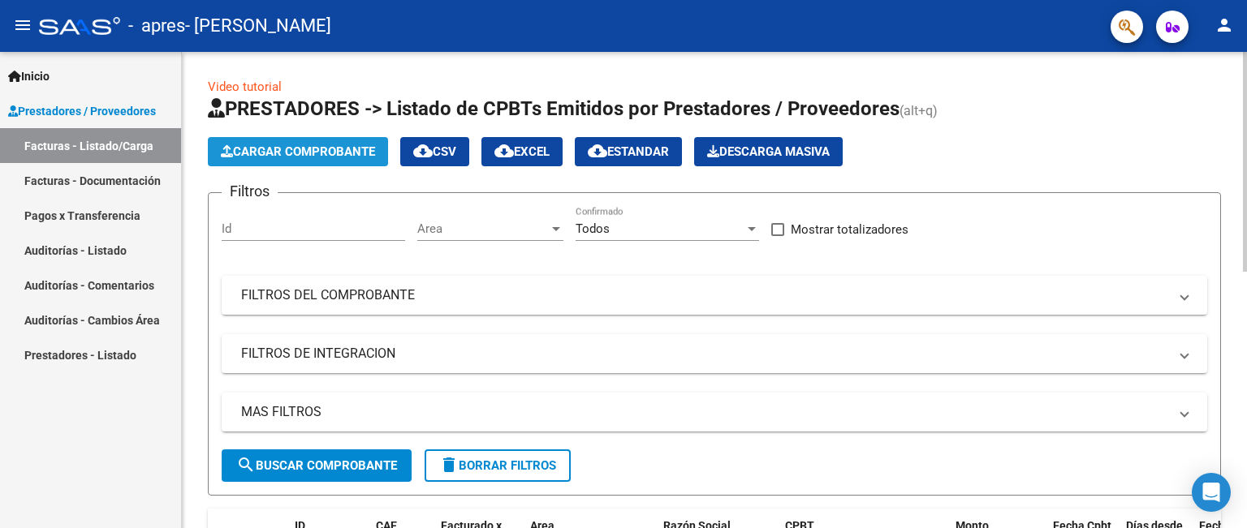
click at [273, 148] on span "Cargar Comprobante" at bounding box center [298, 151] width 154 height 15
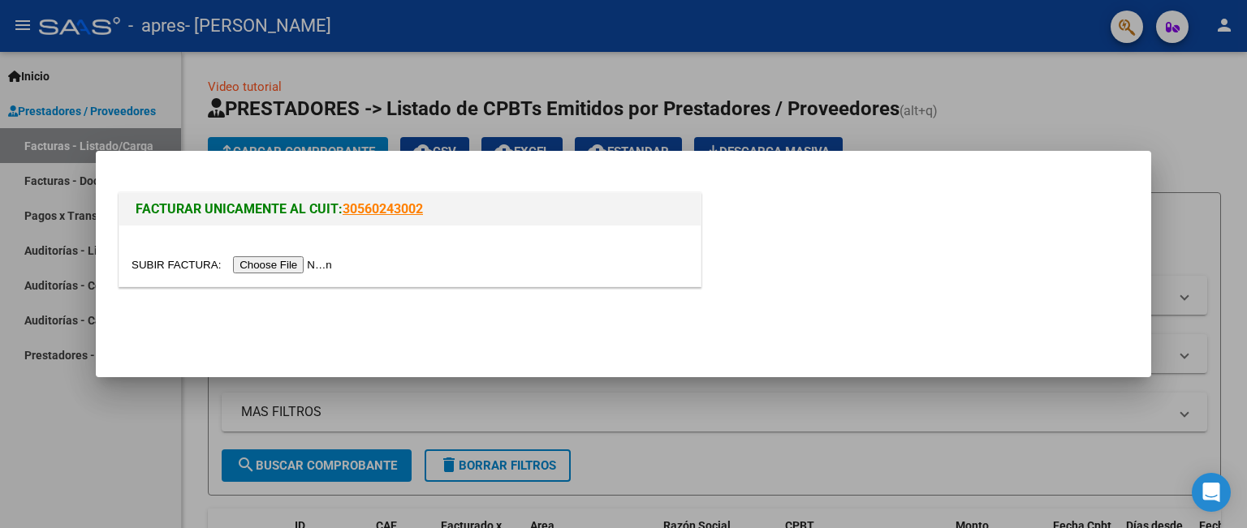
click at [287, 269] on input "file" at bounding box center [233, 264] width 205 height 17
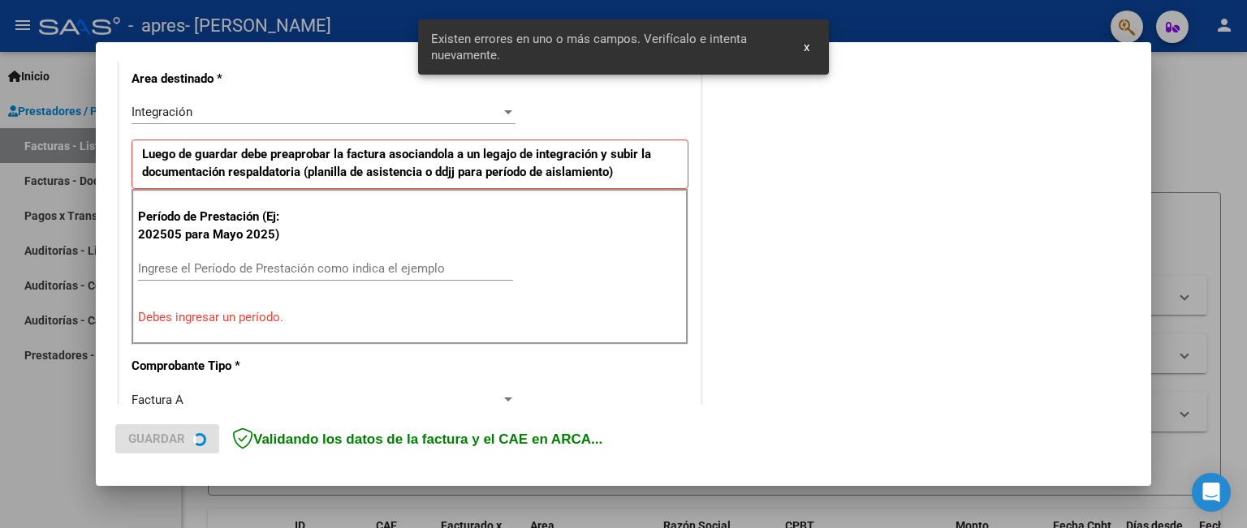
scroll to position [392, 0]
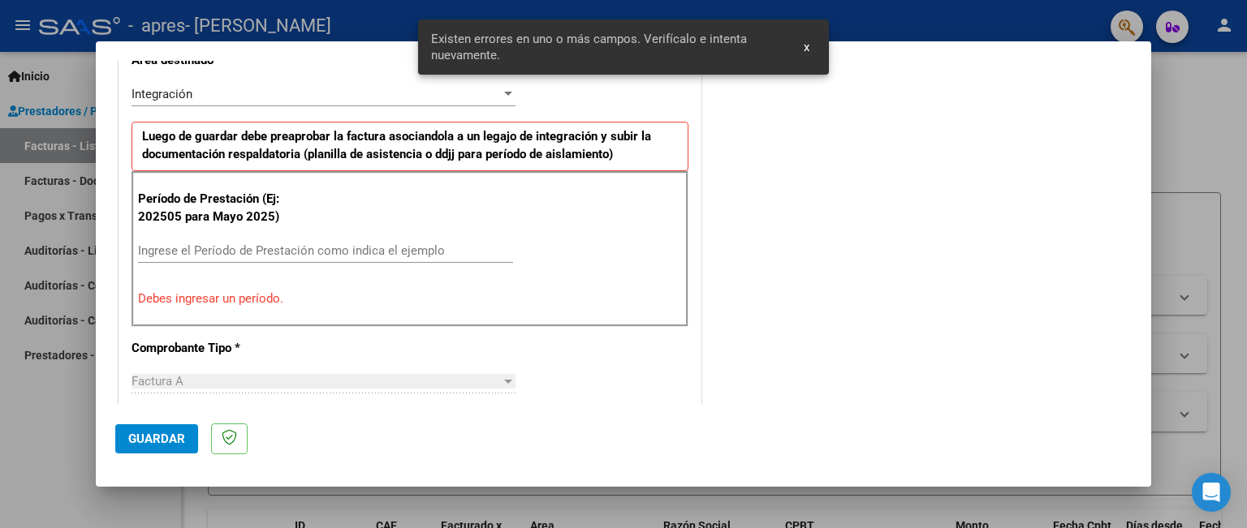
click at [213, 246] on input "Ingrese el Período de Prestación como indica el ejemplo" at bounding box center [325, 250] width 375 height 15
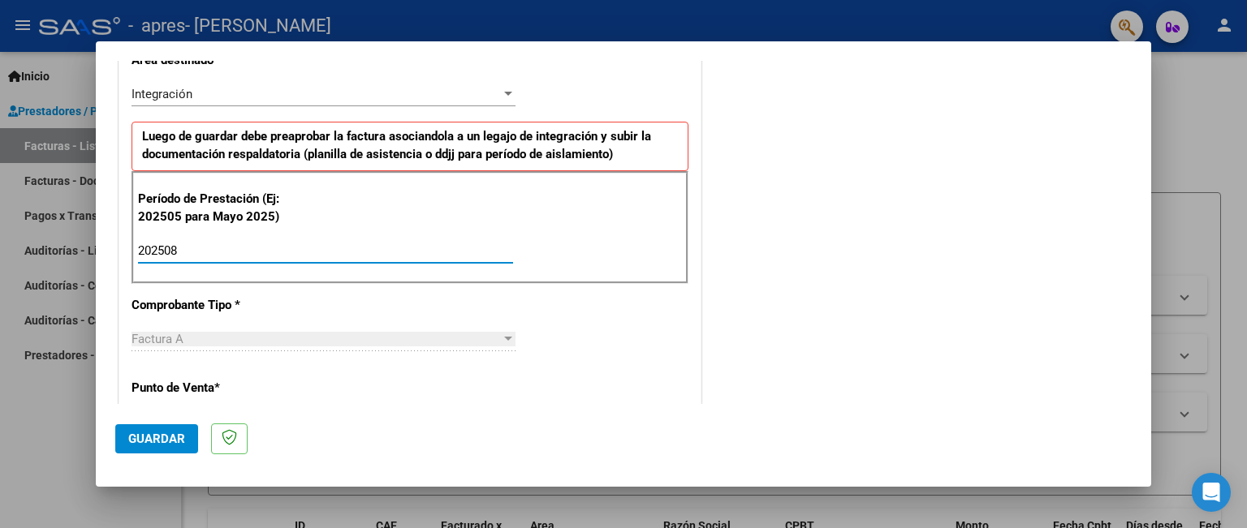
type input "202508"
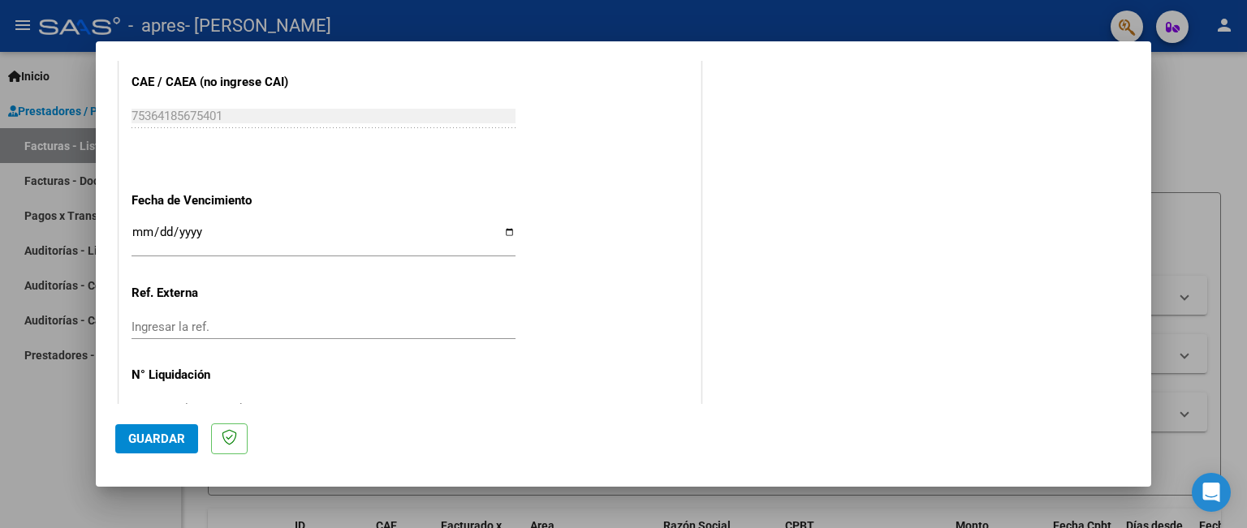
scroll to position [1040, 0]
click at [137, 223] on input "Ingresar la fecha" at bounding box center [323, 235] width 384 height 26
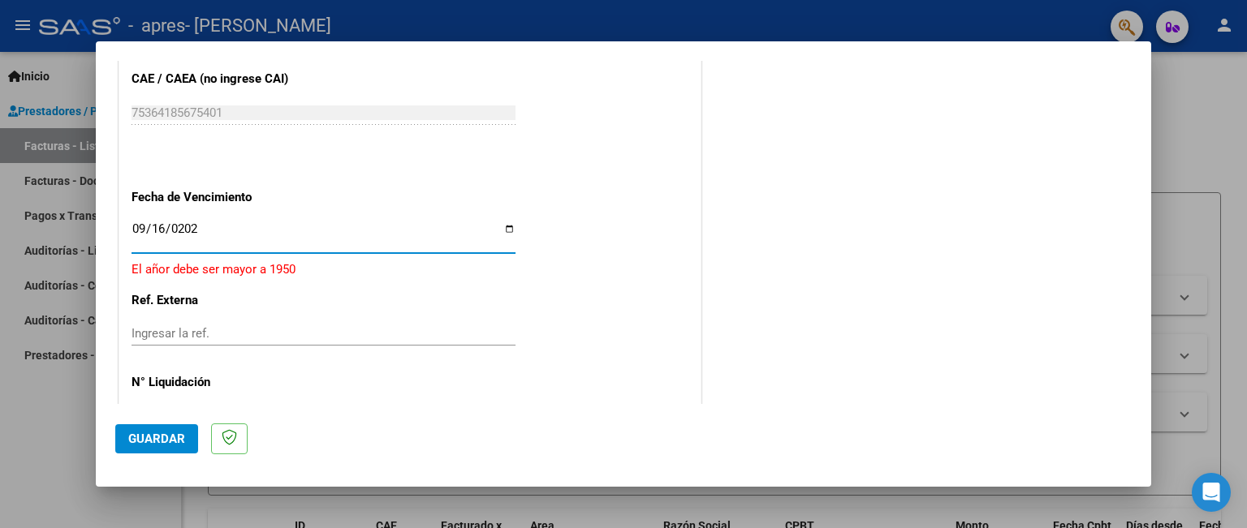
type input "[DATE]"
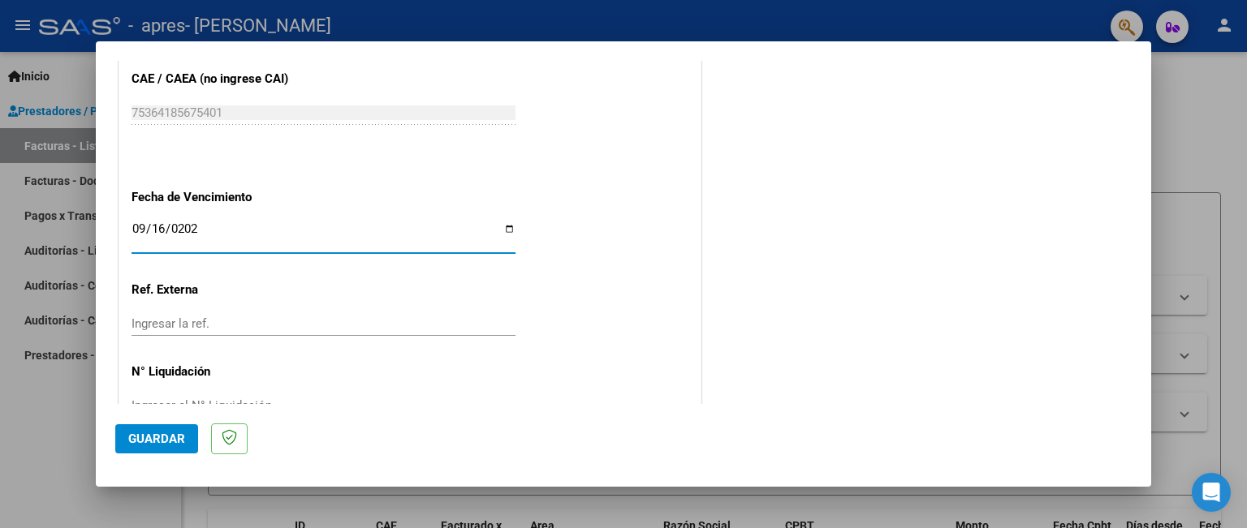
click at [173, 434] on span "Guardar" at bounding box center [156, 439] width 57 height 15
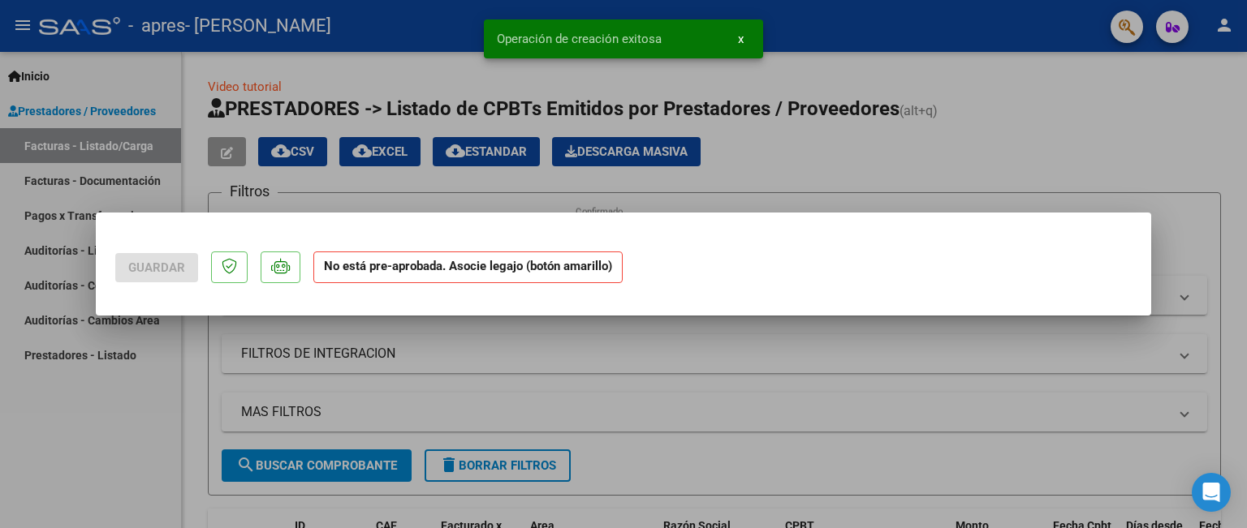
scroll to position [0, 0]
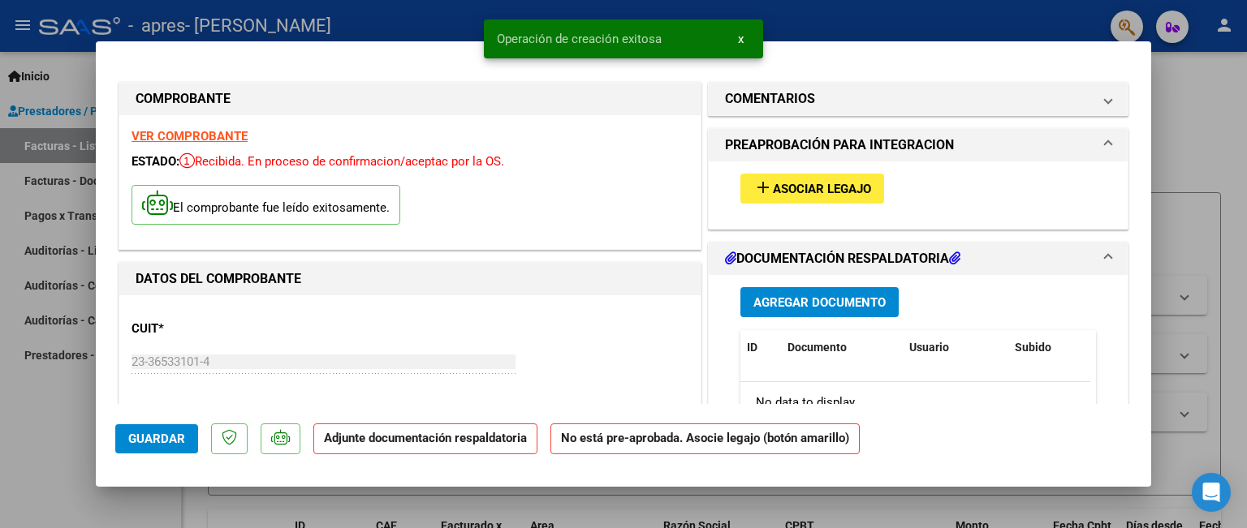
click at [781, 183] on span "Asociar Legajo" at bounding box center [822, 189] width 98 height 15
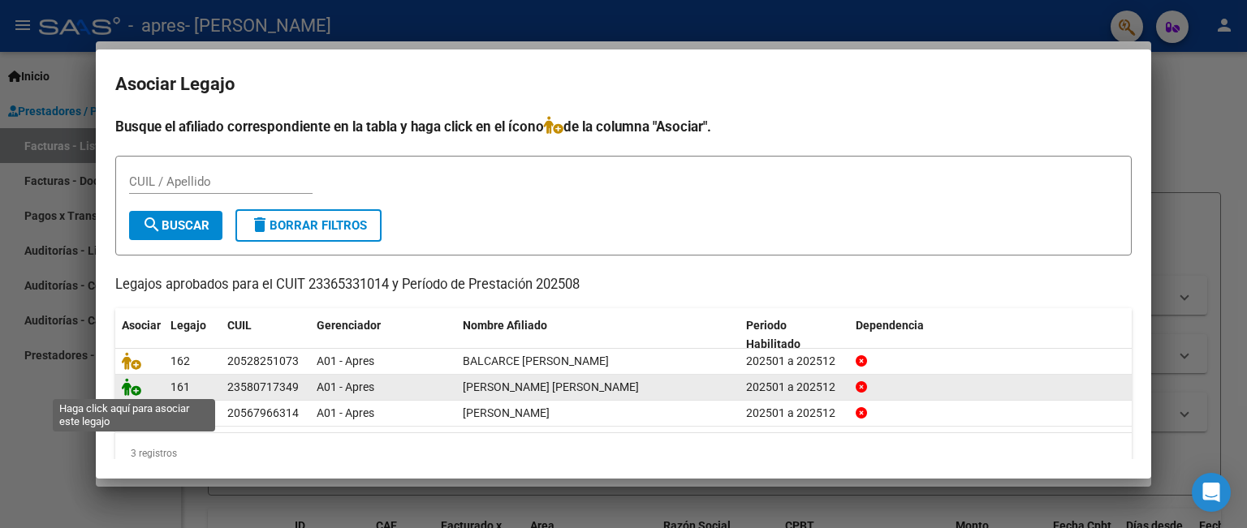
click at [137, 389] on icon at bounding box center [131, 387] width 19 height 18
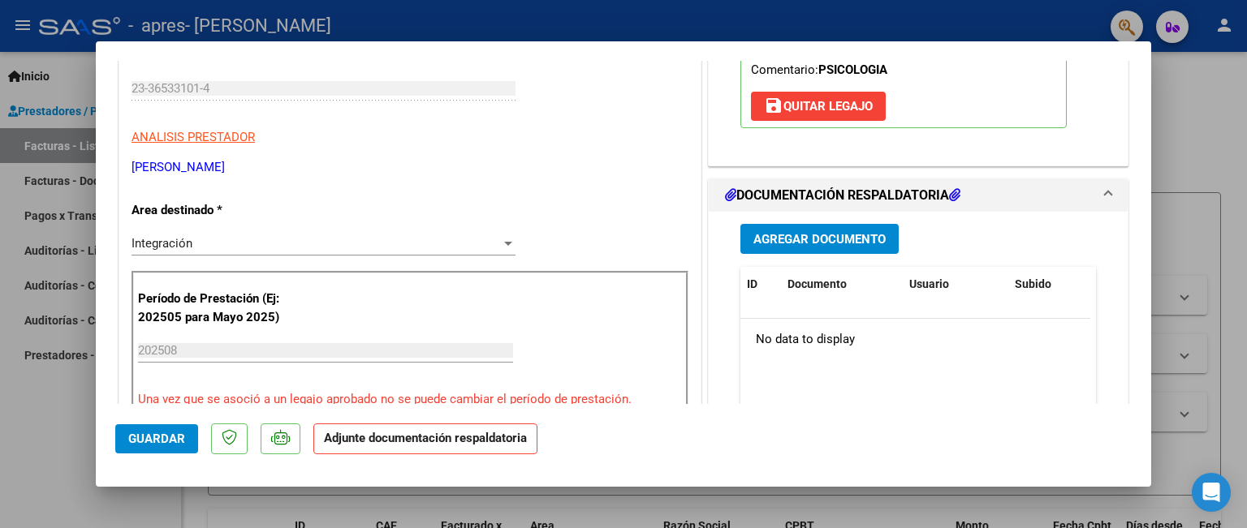
scroll to position [277, 0]
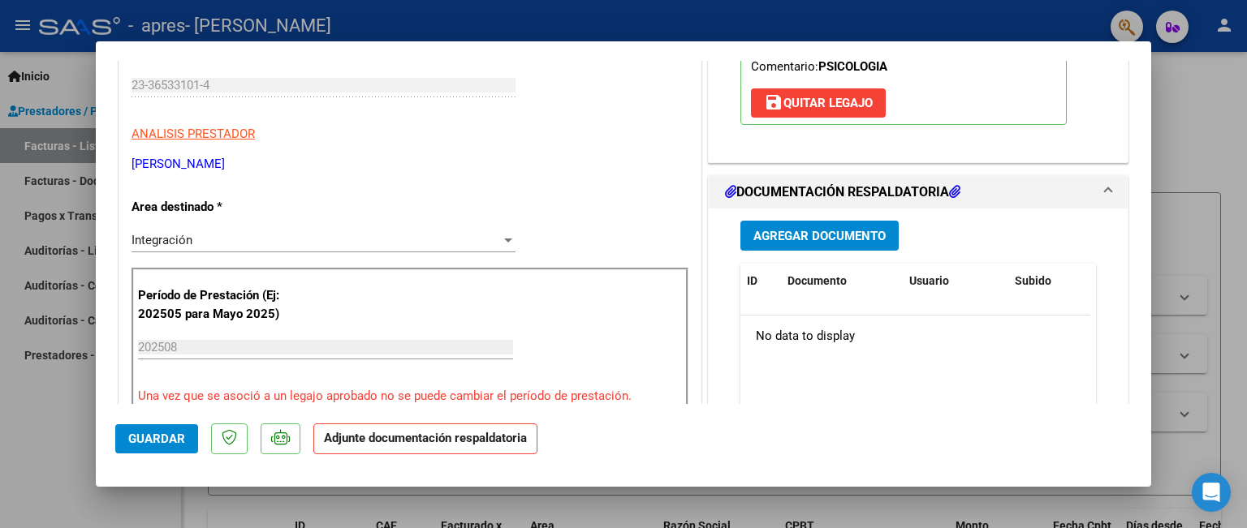
click at [808, 236] on span "Agregar Documento" at bounding box center [819, 236] width 132 height 15
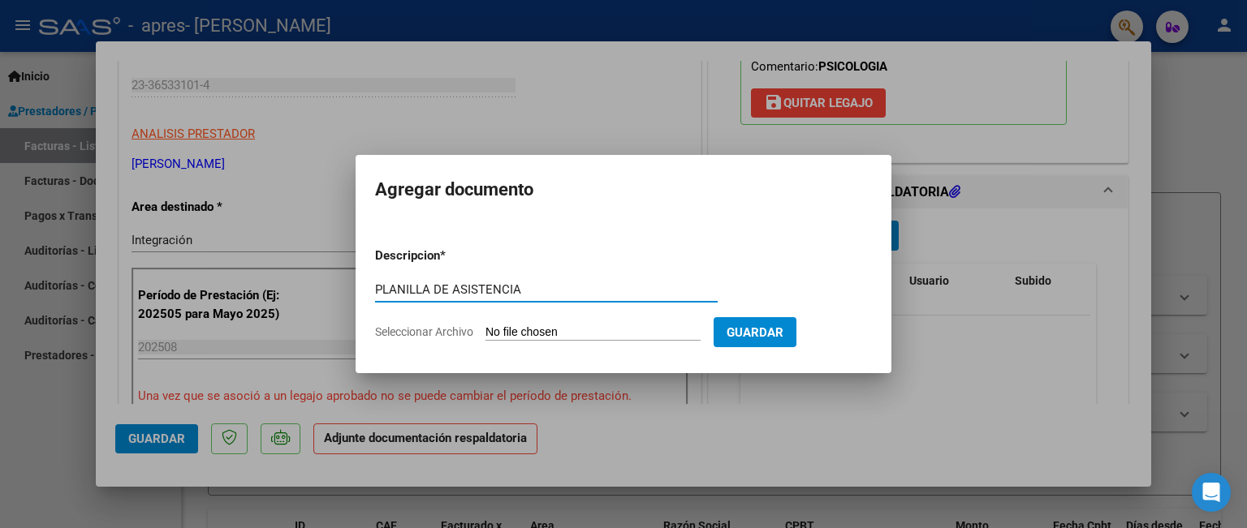
type input "PLANILLA DE ASISTENCIA"
click at [508, 330] on input "Seleccionar Archivo" at bounding box center [592, 332] width 215 height 15
type input "C:\fakepath\asistencia noah.pdf"
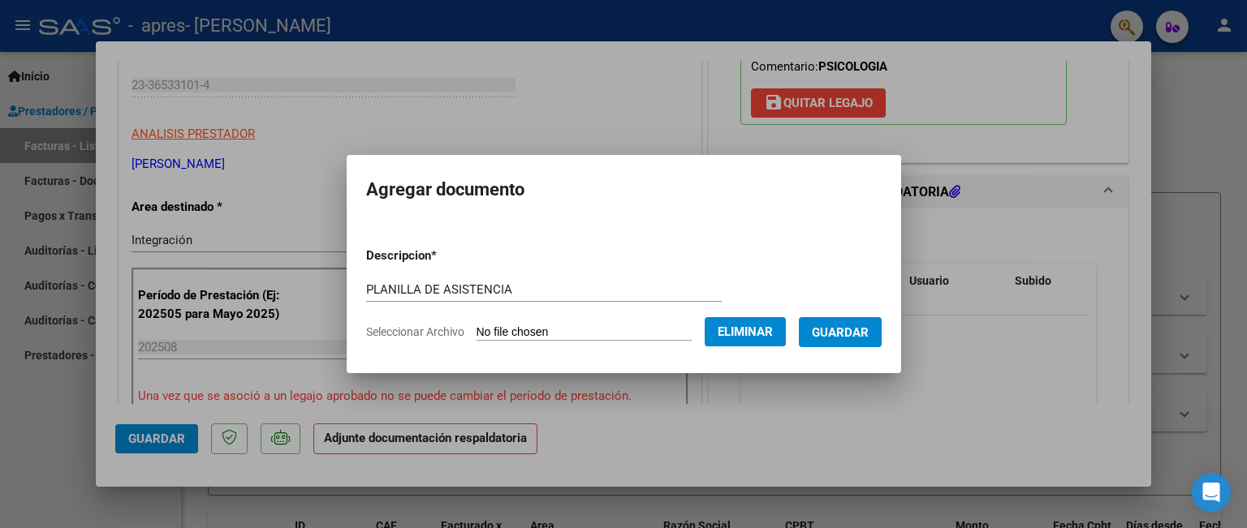
click at [847, 334] on span "Guardar" at bounding box center [840, 332] width 57 height 15
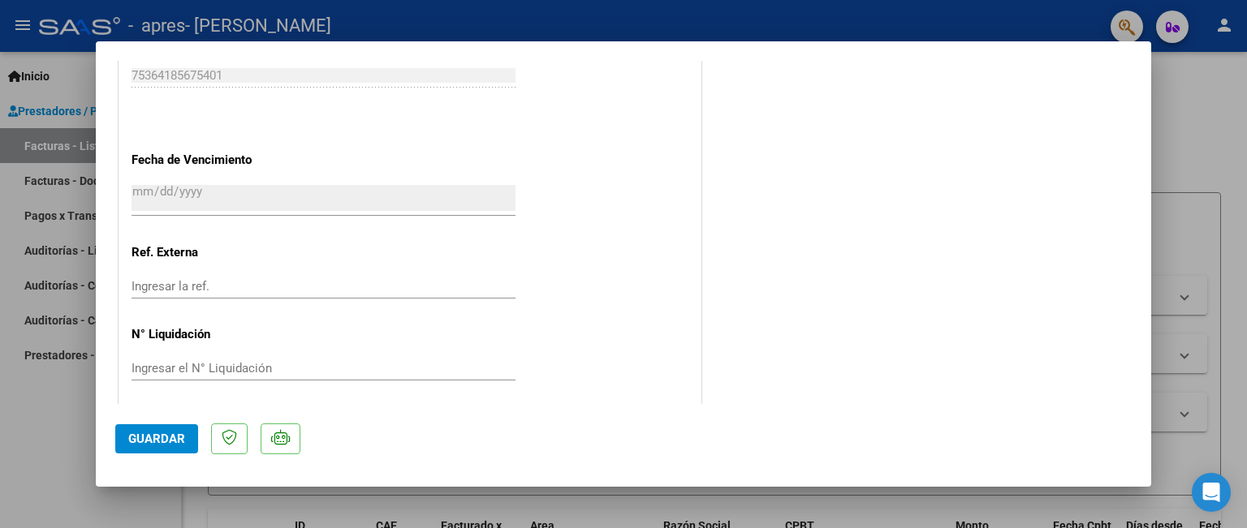
scroll to position [1107, 0]
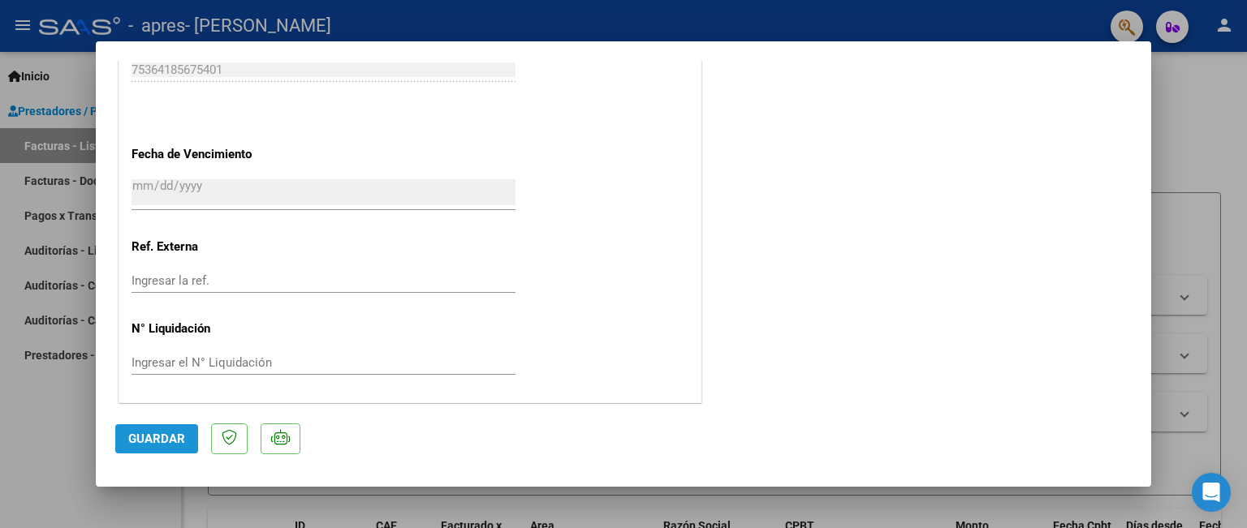
click at [164, 443] on span "Guardar" at bounding box center [156, 439] width 57 height 15
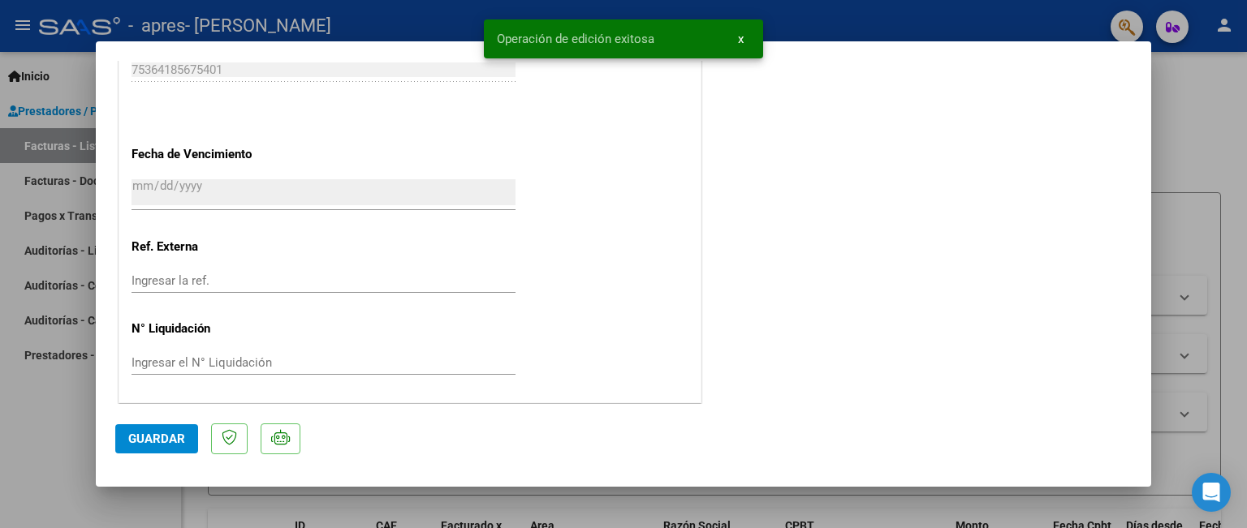
click at [1173, 95] on div at bounding box center [623, 264] width 1247 height 528
